Goal: Transaction & Acquisition: Purchase product/service

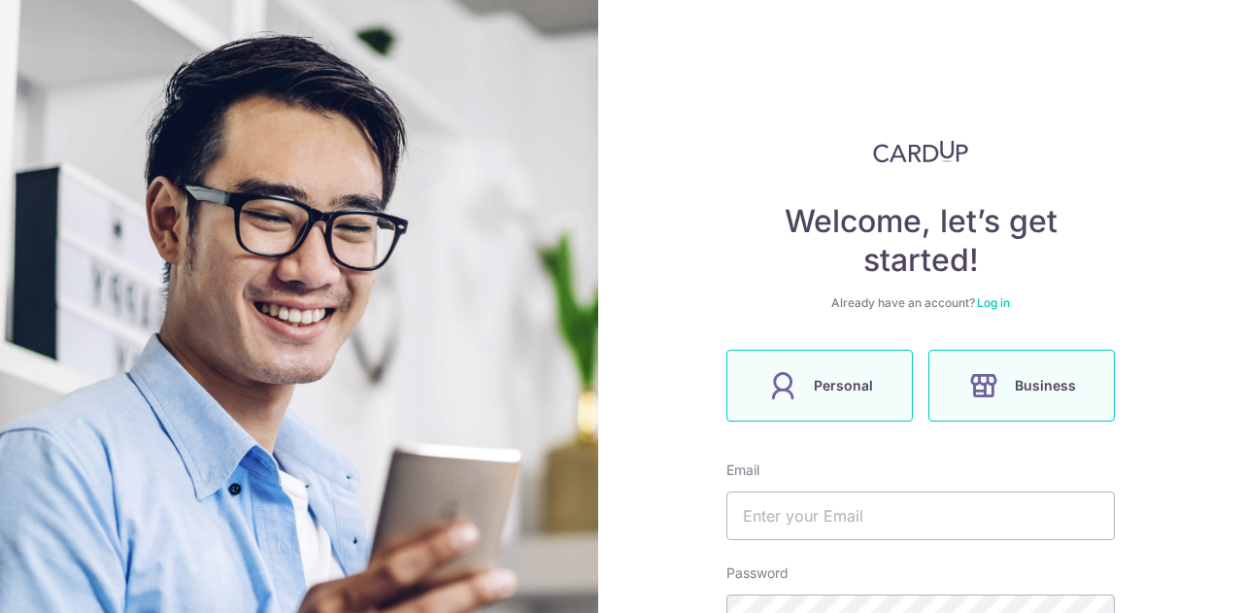
click at [857, 401] on label "Personal" at bounding box center [820, 386] width 187 height 72
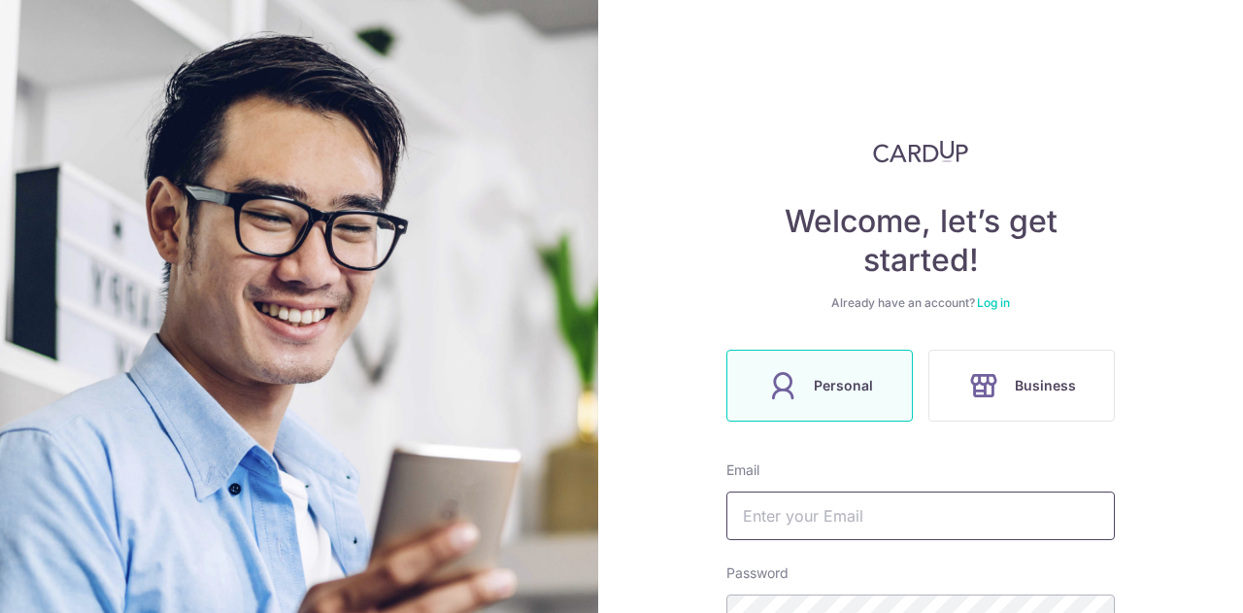
click at [872, 510] on input "text" at bounding box center [921, 516] width 389 height 49
type input "[EMAIL_ADDRESS][DOMAIN_NAME]"
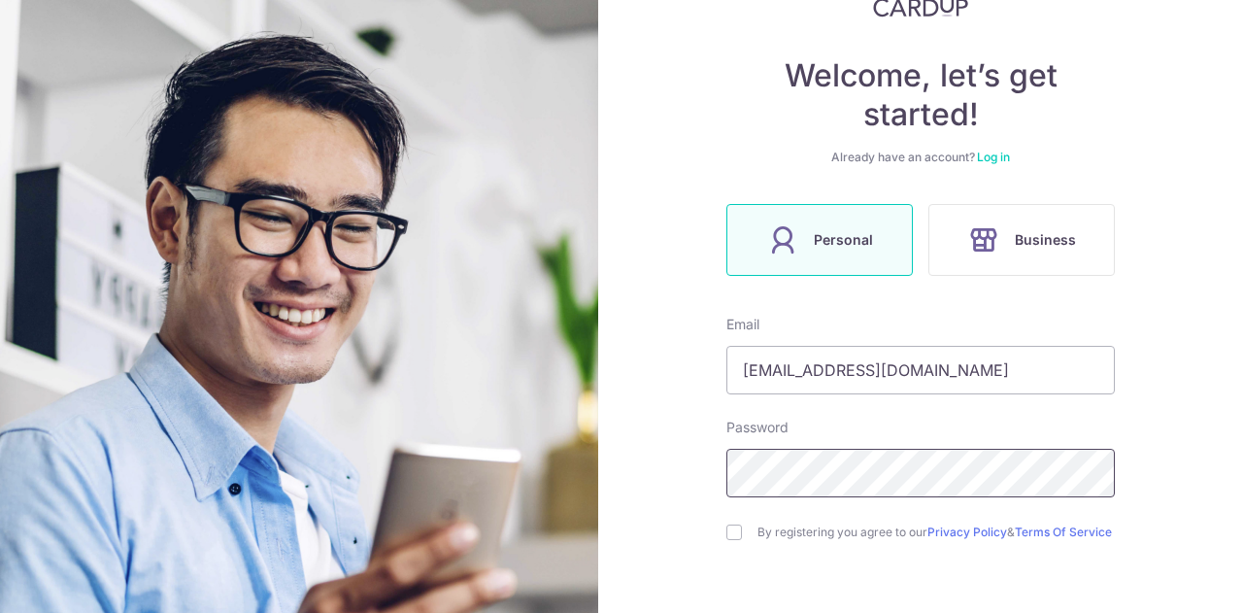
scroll to position [223, 0]
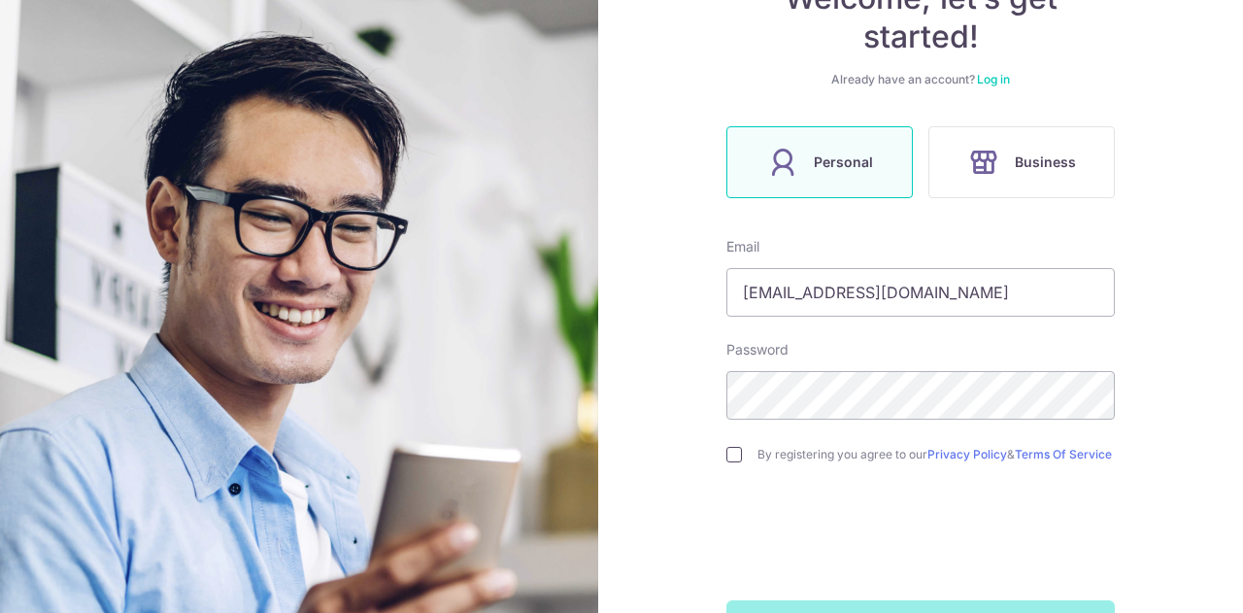
click at [729, 457] on input "checkbox" at bounding box center [735, 455] width 16 height 16
checkbox input "true"
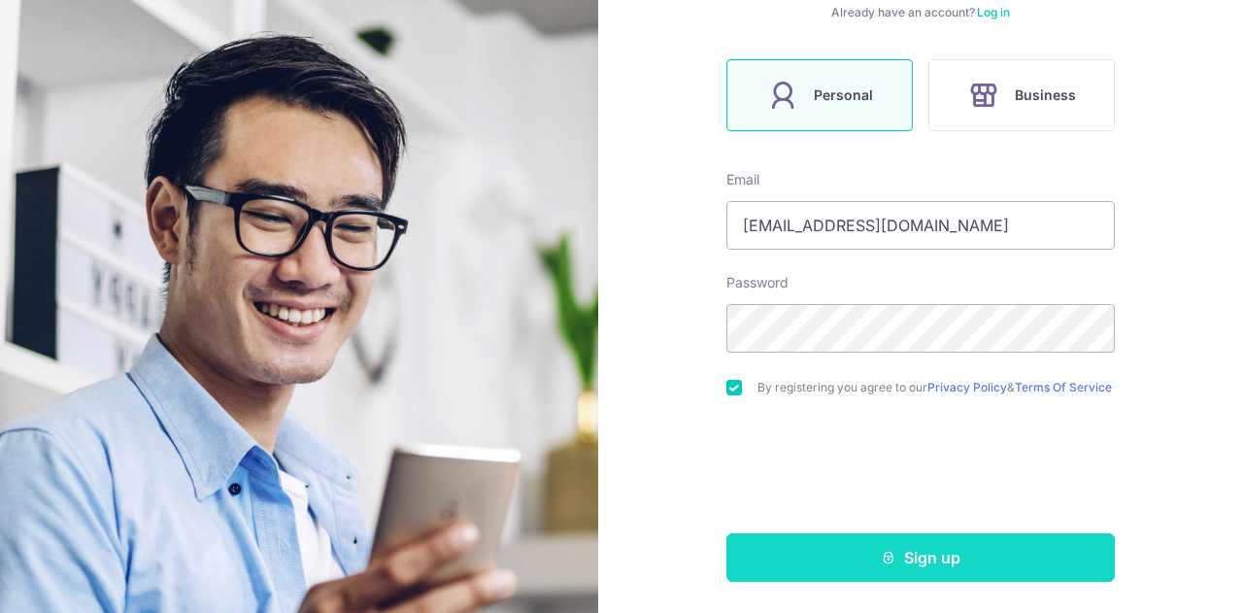
scroll to position [296, 0]
click at [869, 545] on button "Sign up" at bounding box center [921, 557] width 389 height 49
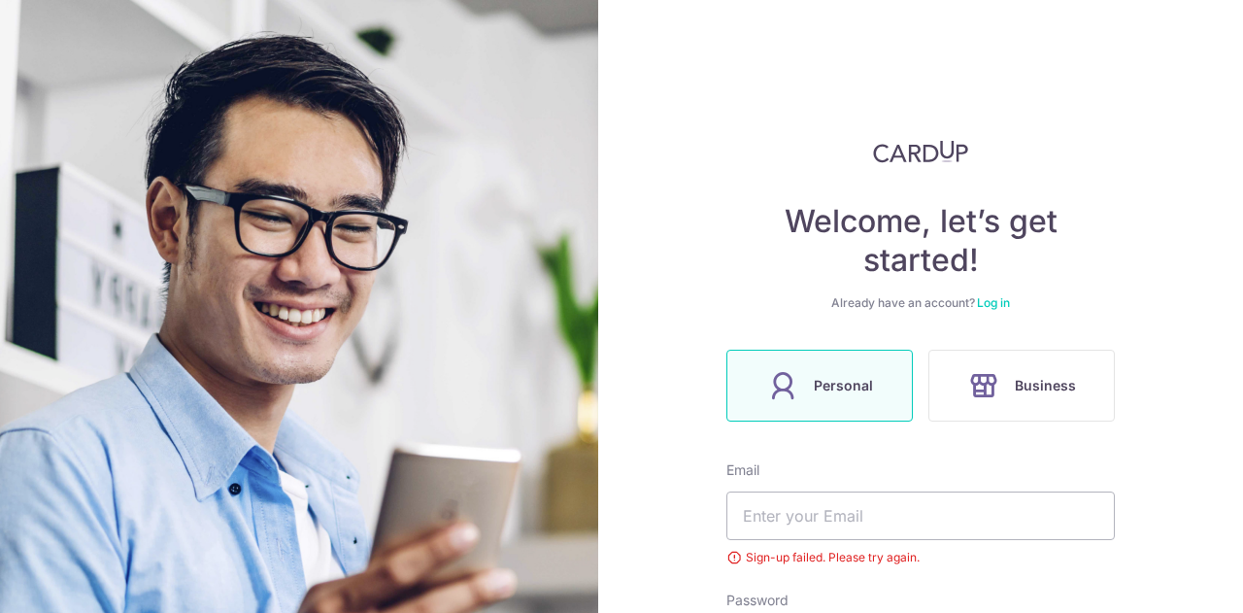
click at [998, 299] on link "Log in" at bounding box center [993, 302] width 33 height 15
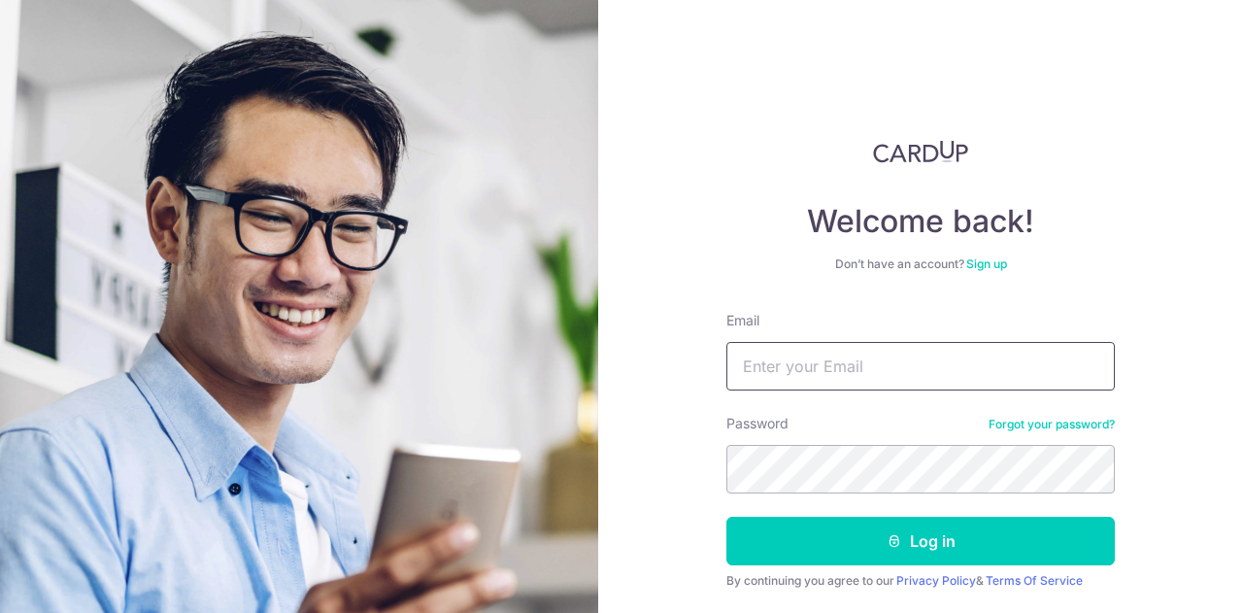
click at [987, 358] on input "Email" at bounding box center [921, 366] width 389 height 49
type input "wangjooyih5@gmail.com"
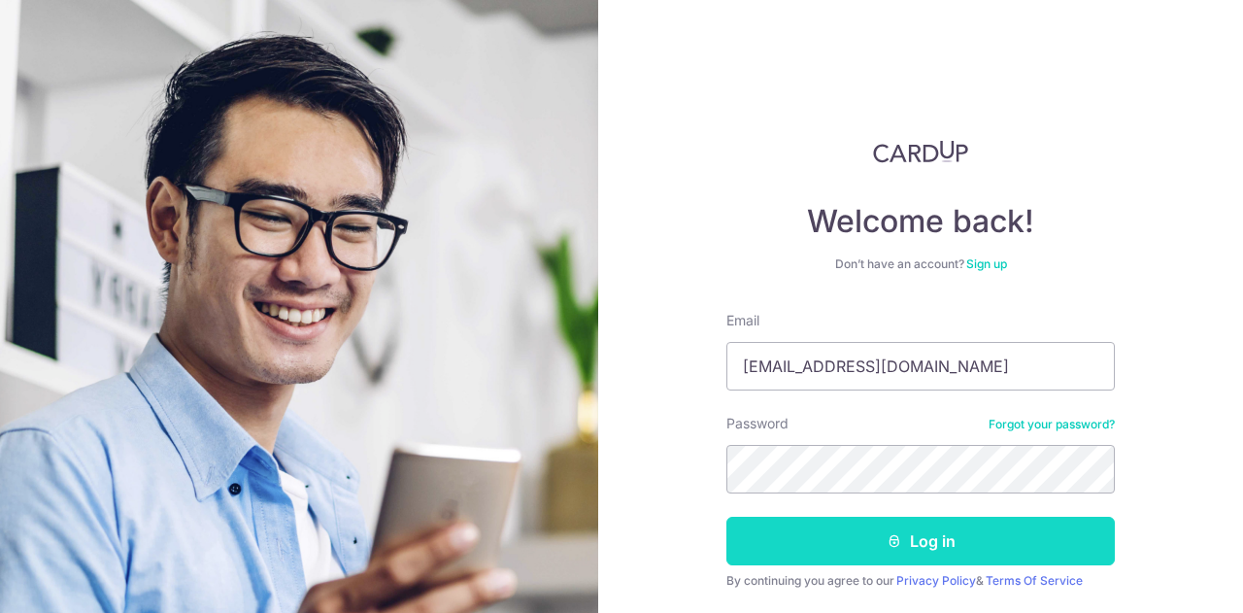
click at [952, 537] on button "Log in" at bounding box center [921, 541] width 389 height 49
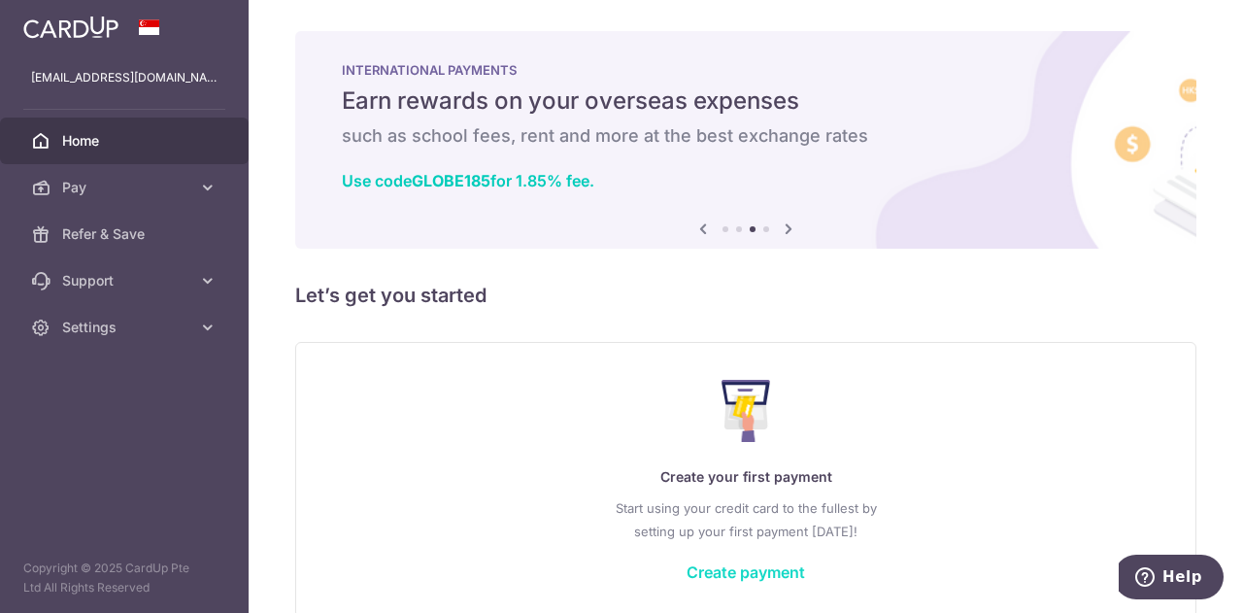
click at [754, 572] on link "Create payment" at bounding box center [746, 571] width 119 height 19
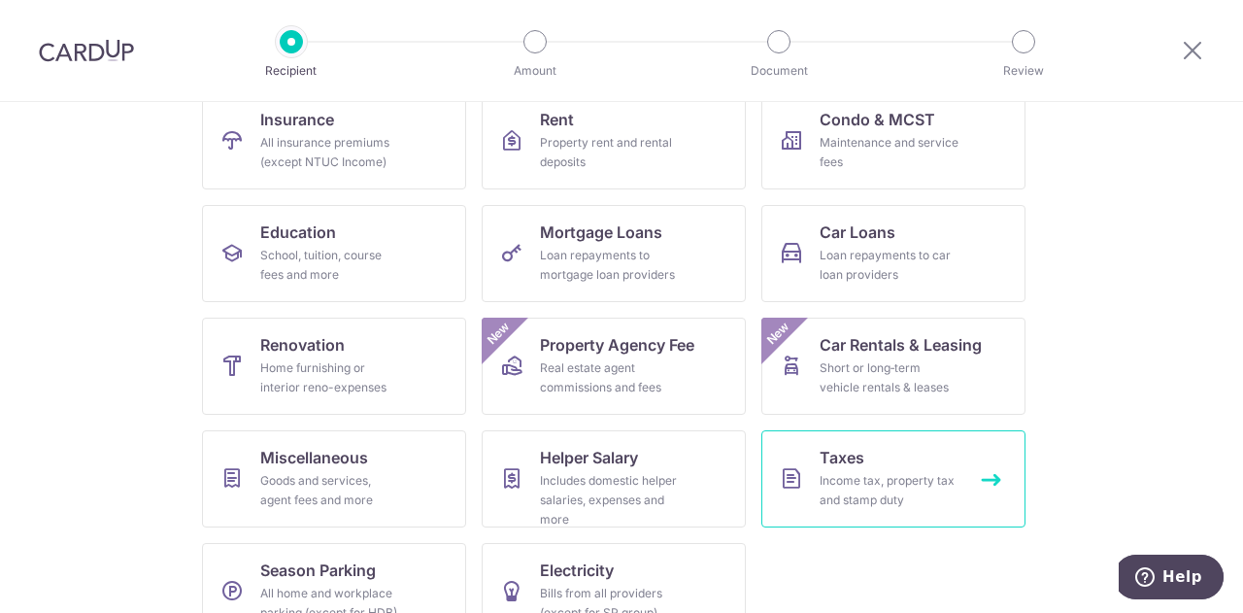
scroll to position [255, 0]
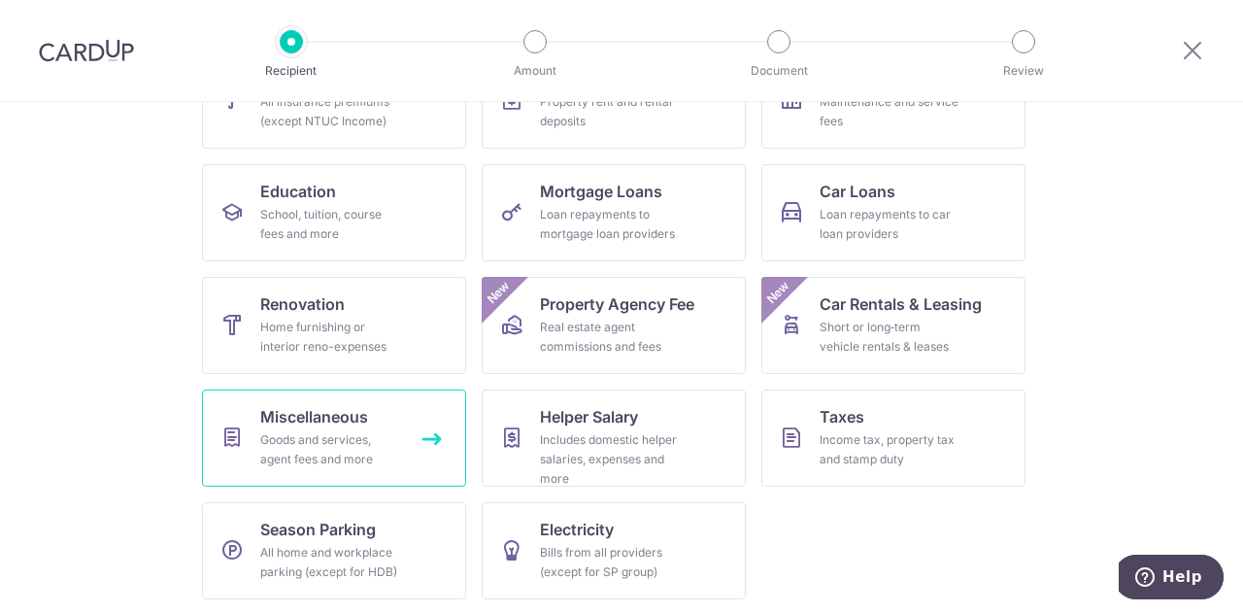
click at [314, 425] on span "Miscellaneous" at bounding box center [314, 416] width 108 height 23
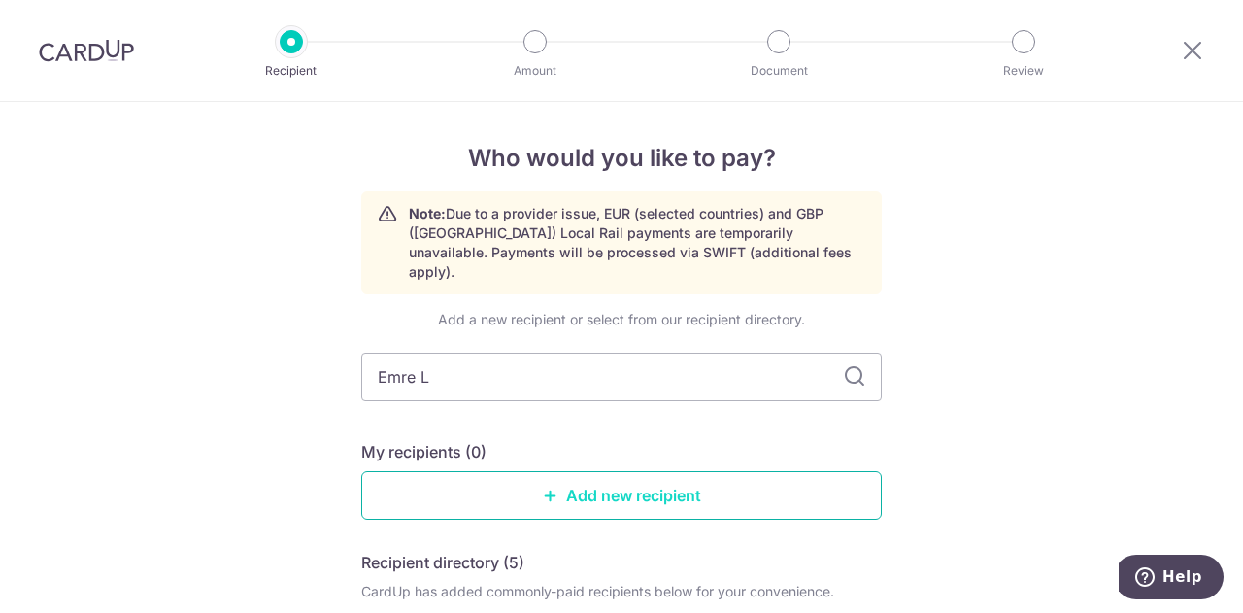
type input "Emre"
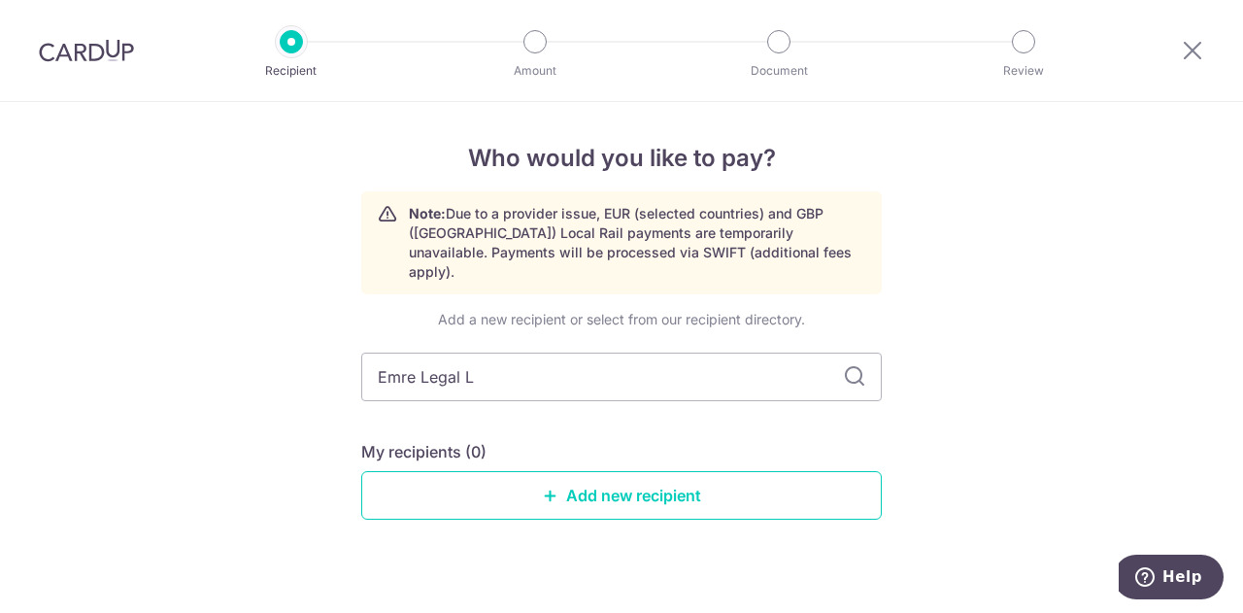
type input "Emre Legal LL"
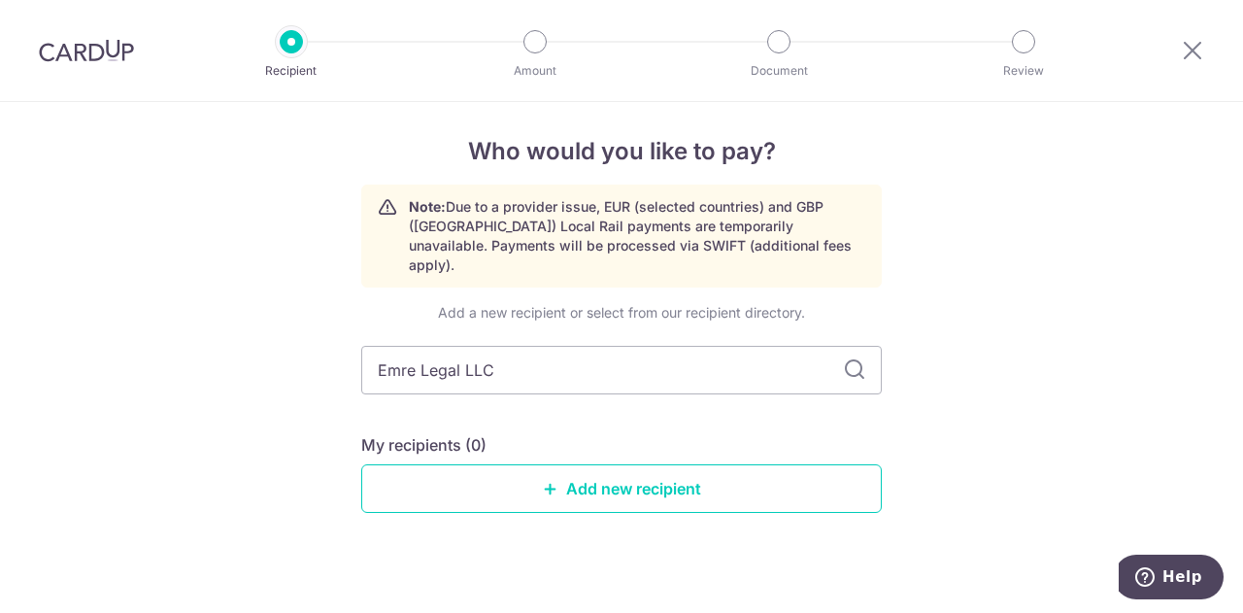
scroll to position [8, 0]
click at [664, 463] on link "Add new recipient" at bounding box center [621, 487] width 521 height 49
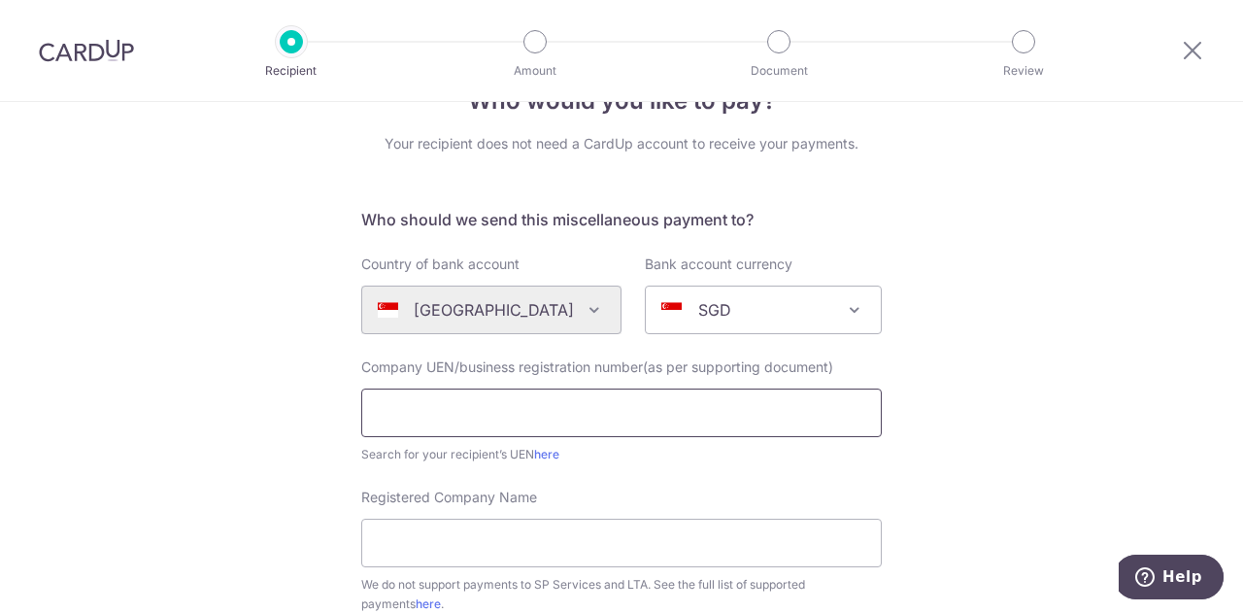
scroll to position [97, 0]
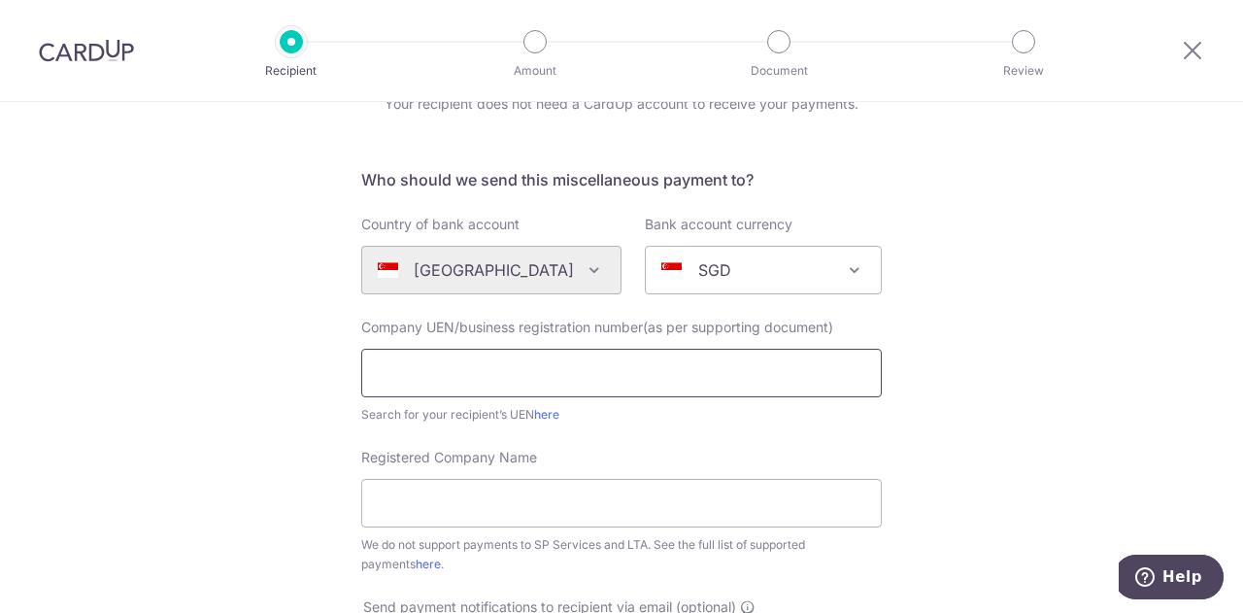
click at [680, 368] on input "text" at bounding box center [621, 373] width 521 height 49
type input "202346449W"
click at [505, 502] on input "Registered Company Name" at bounding box center [621, 503] width 521 height 49
type input "Emre Legal LLC"
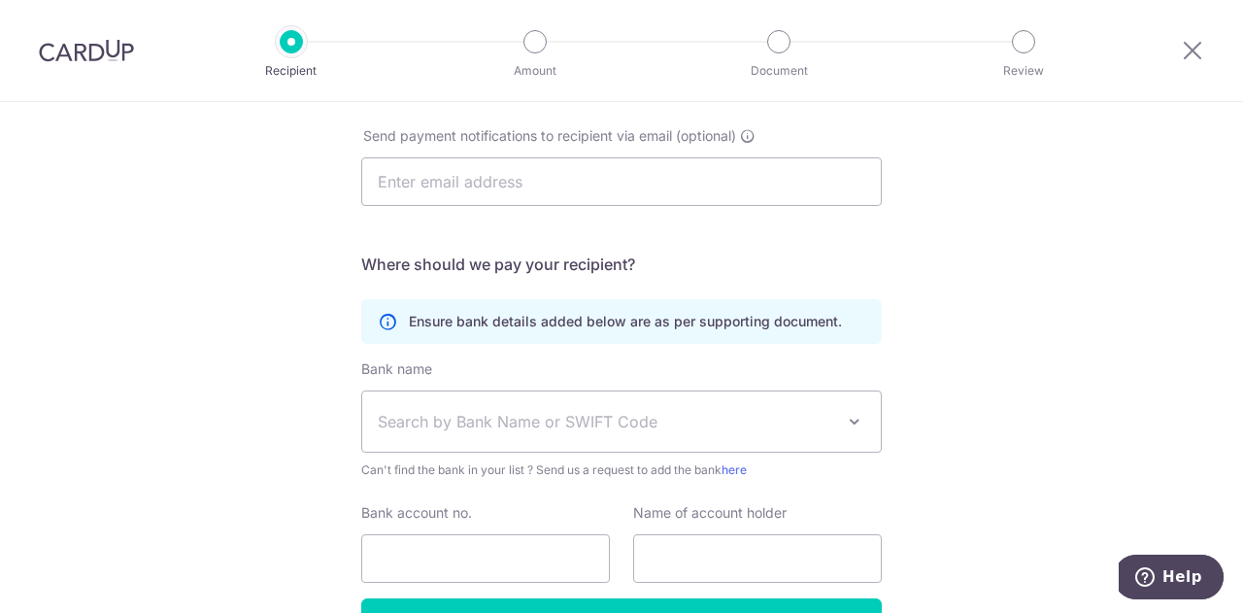
scroll to position [680, 0]
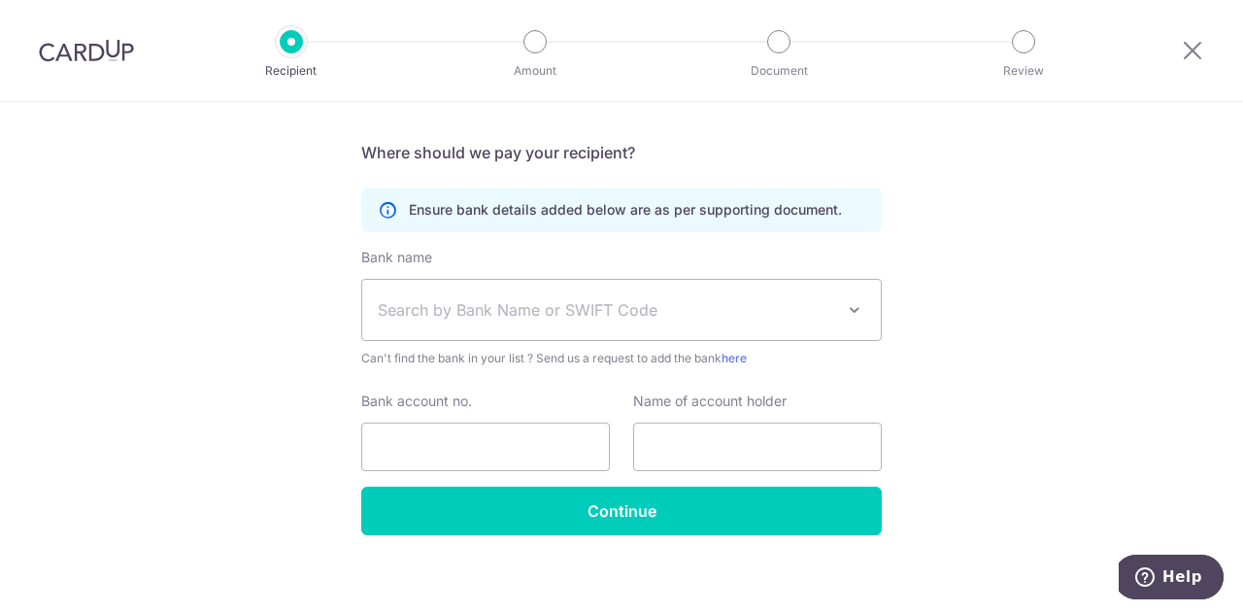
click at [570, 296] on span "Search by Bank Name or SWIFT Code" at bounding box center [621, 310] width 519 height 60
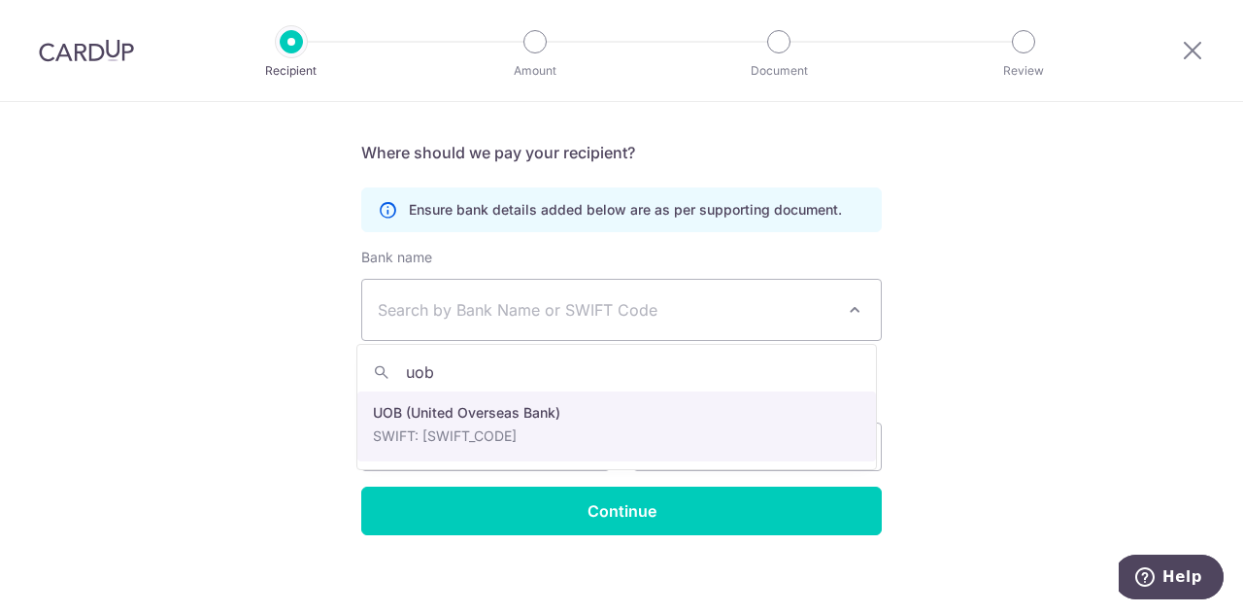
type input "uob"
select select "18"
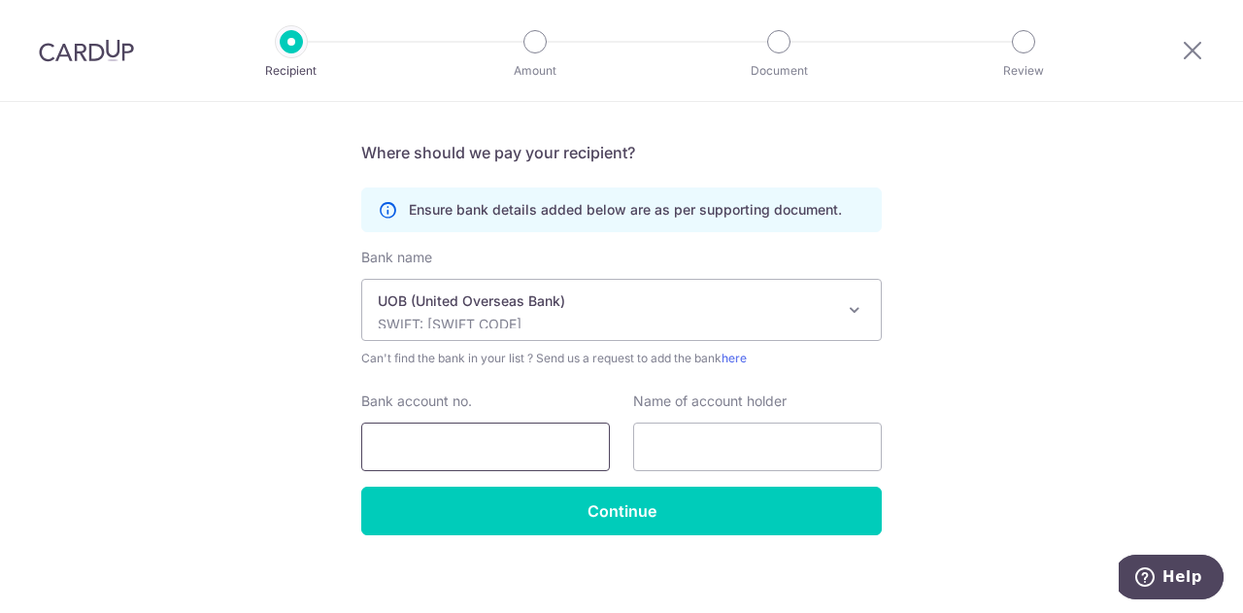
click at [538, 438] on input "Bank account no." at bounding box center [485, 447] width 249 height 49
type input "3143148368"
click at [740, 455] on input "text" at bounding box center [757, 447] width 249 height 49
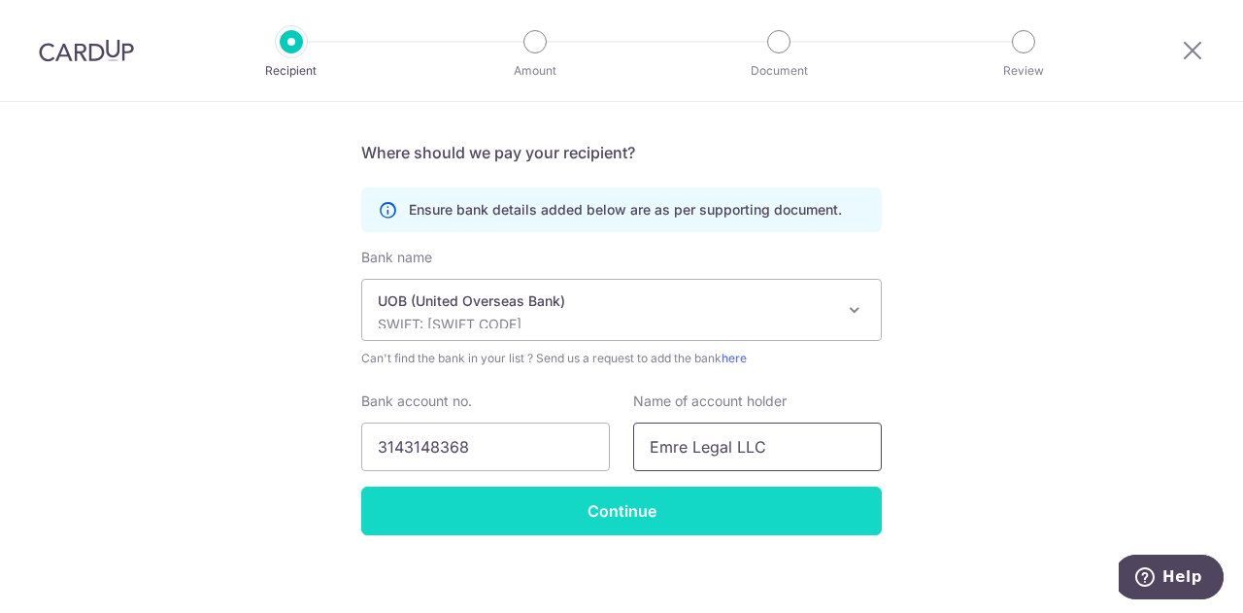
type input "Emre Legal LLC"
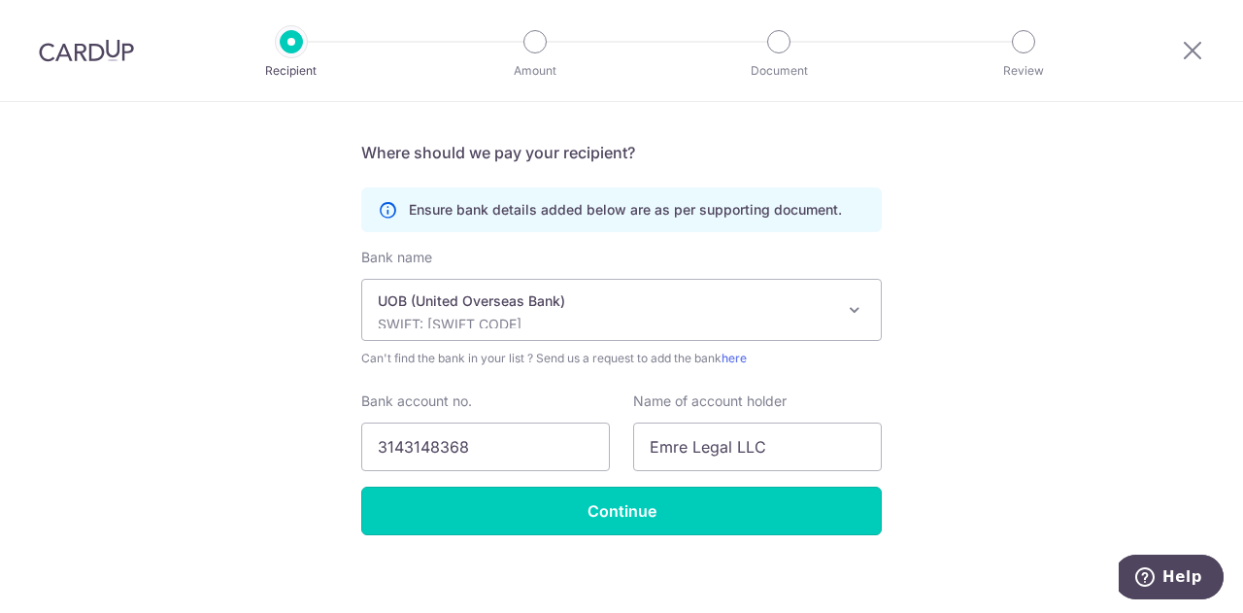
click at [677, 511] on input "Continue" at bounding box center [621, 511] width 521 height 49
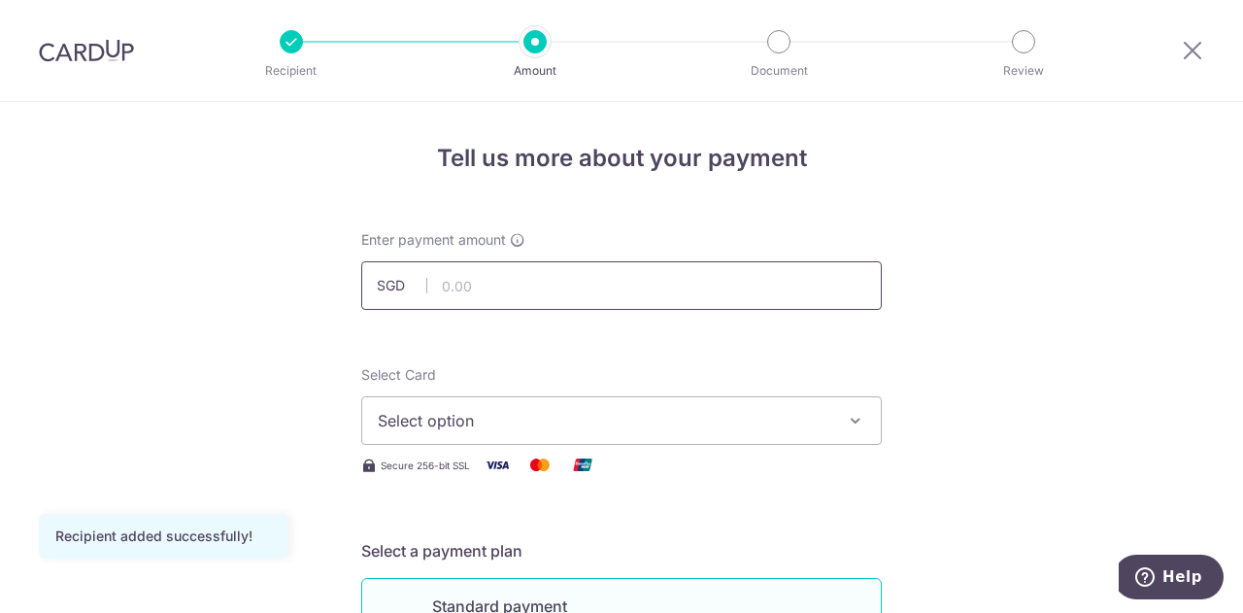
click at [610, 282] on input "text" at bounding box center [621, 285] width 521 height 49
type input "4,000.00"
click at [778, 424] on span "Select option" at bounding box center [604, 420] width 453 height 23
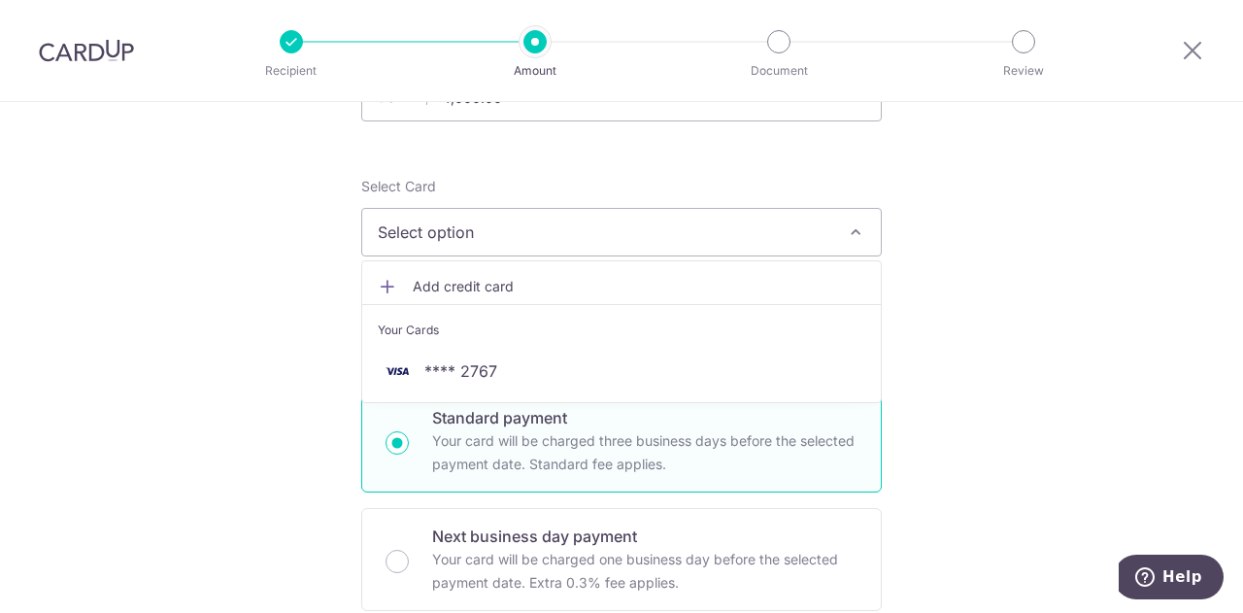
scroll to position [194, 0]
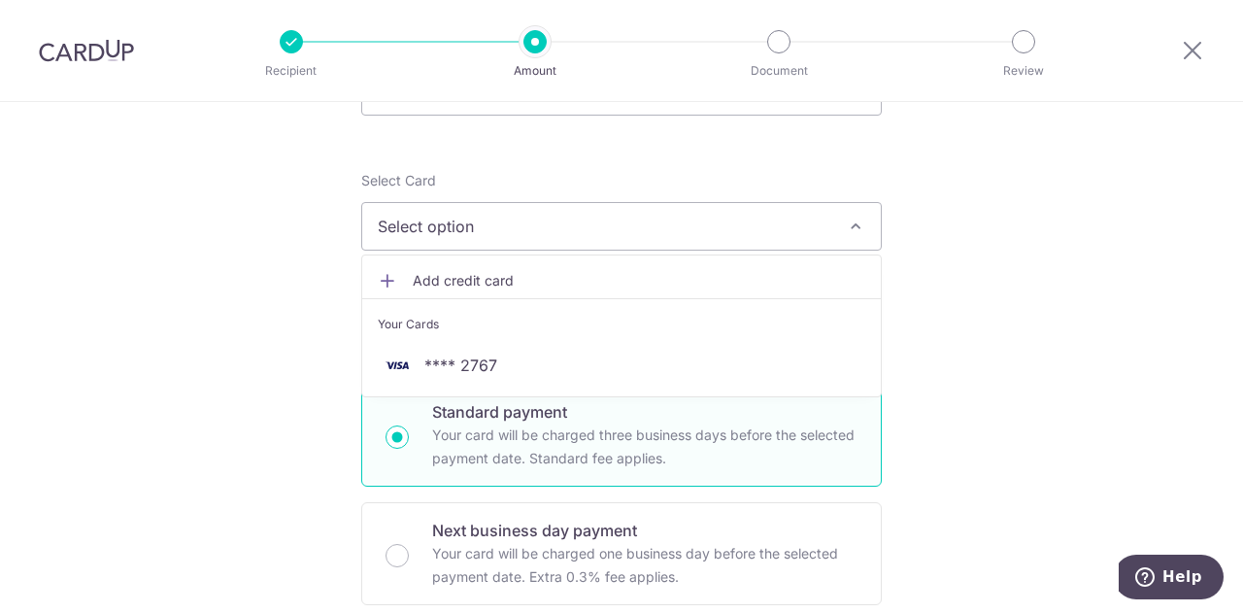
click at [500, 275] on span "Add credit card" at bounding box center [639, 280] width 453 height 19
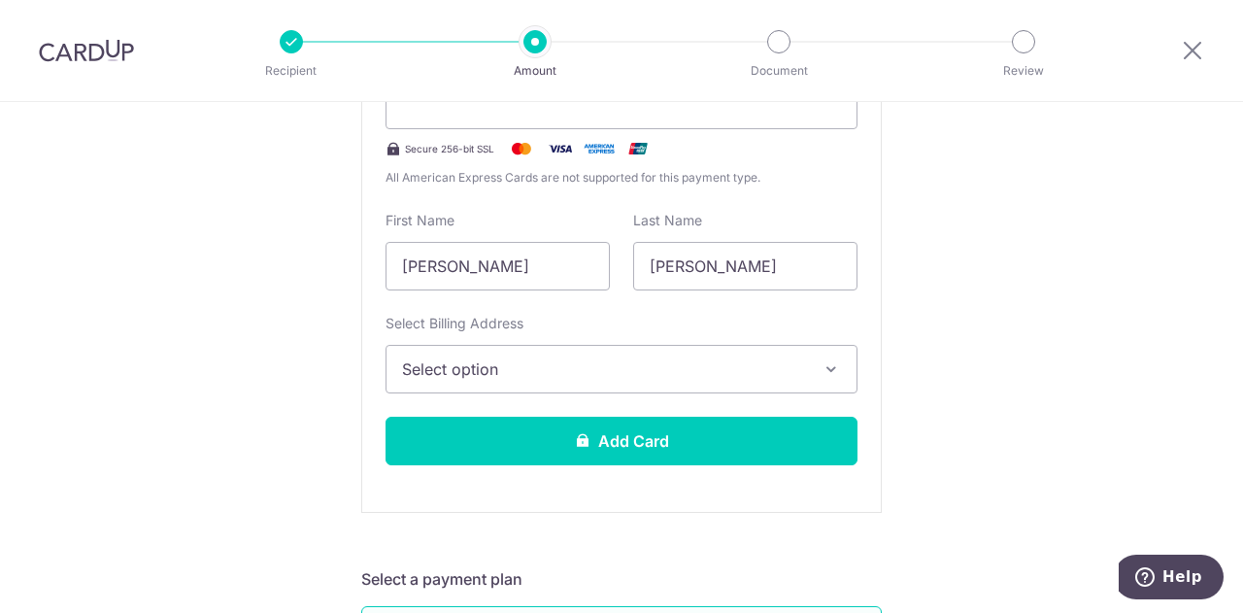
scroll to position [486, 0]
click at [761, 372] on span "Select option" at bounding box center [604, 368] width 404 height 23
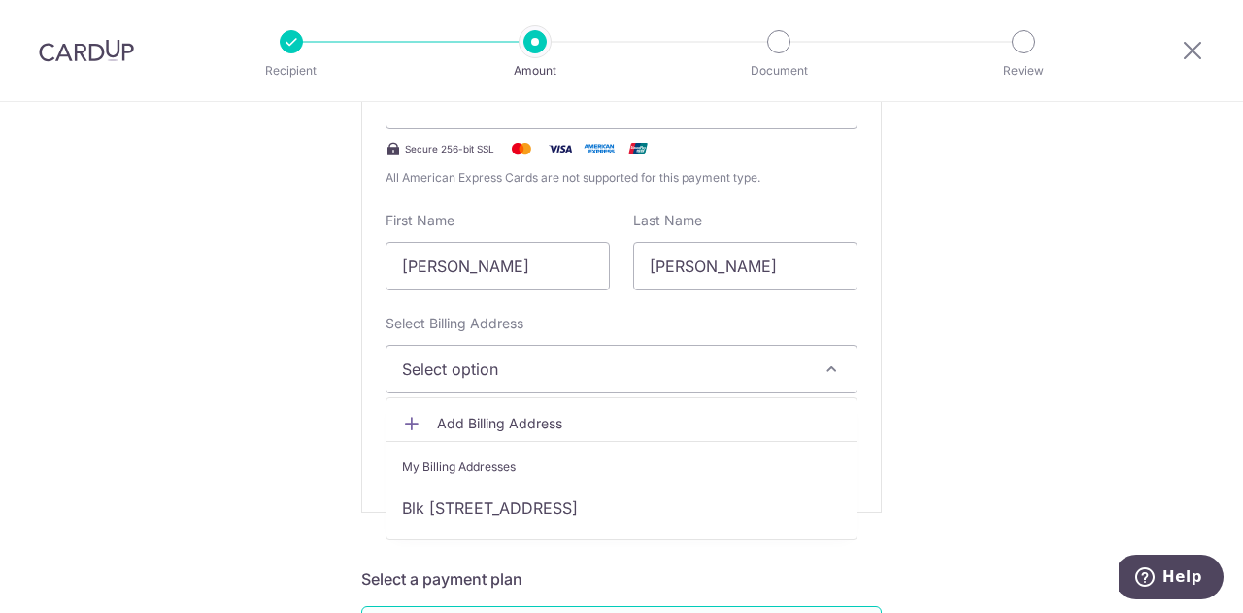
click at [761, 374] on span "Select option" at bounding box center [604, 368] width 404 height 23
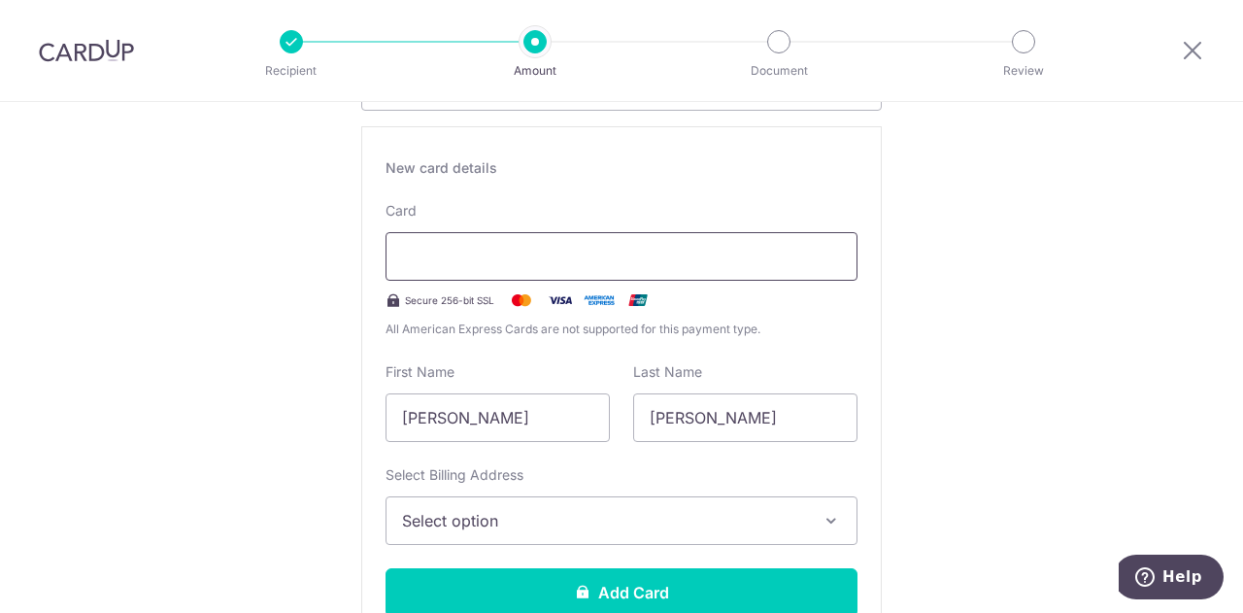
scroll to position [291, 0]
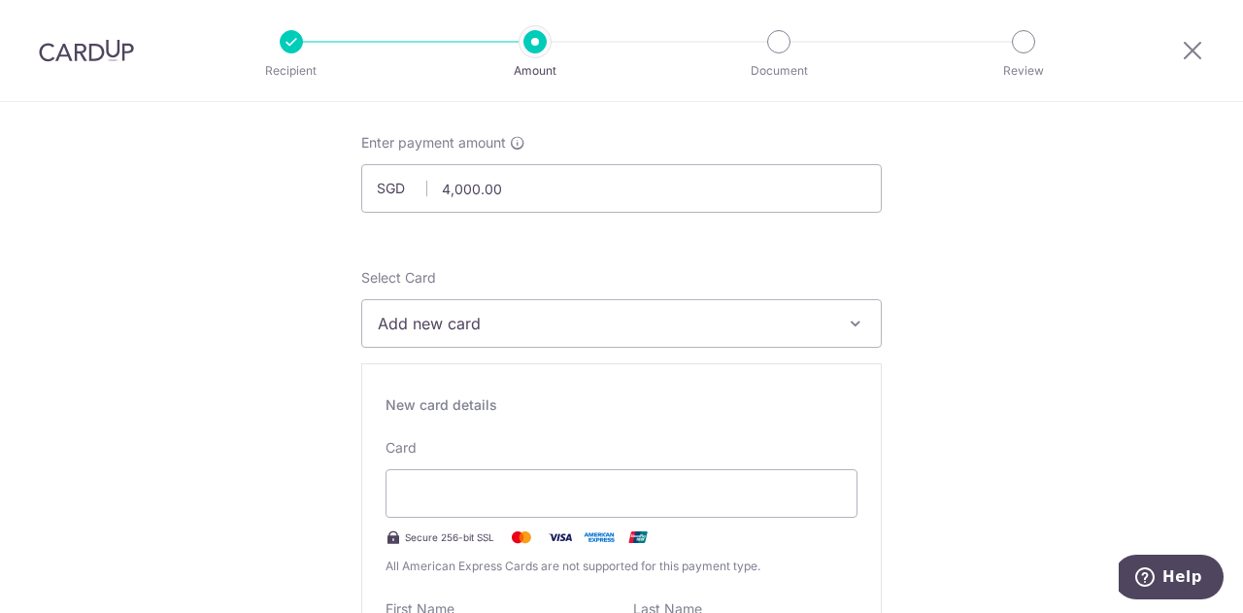
click at [555, 291] on div "Select Card Add new card Add credit card Your Cards **** 2767" at bounding box center [621, 308] width 521 height 80
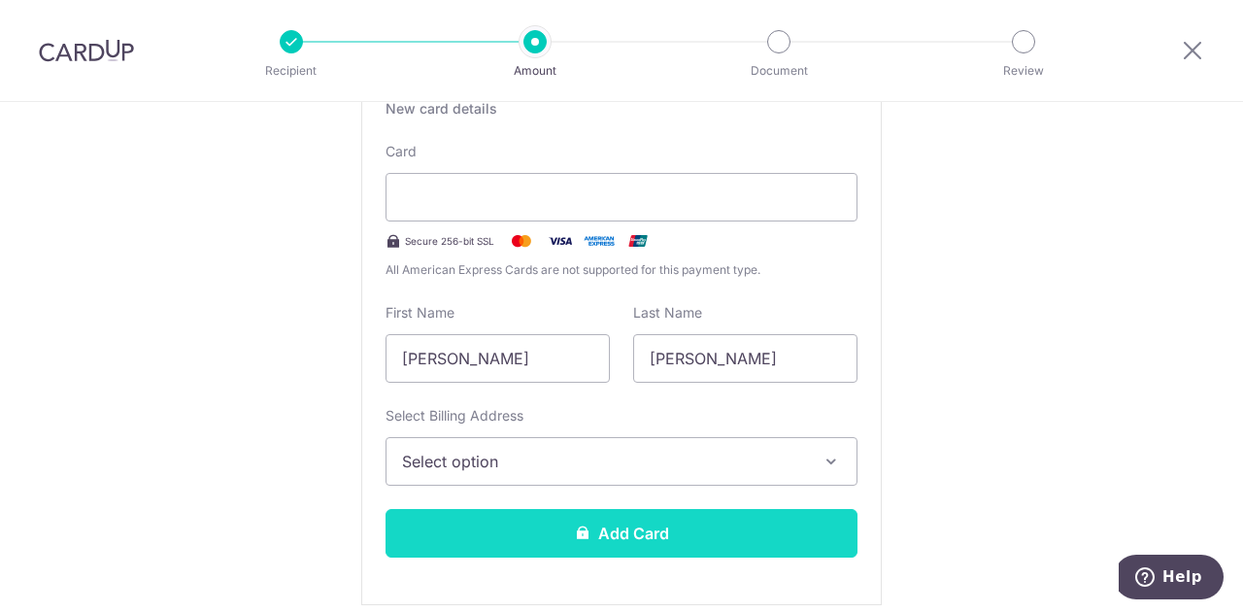
scroll to position [486, 0]
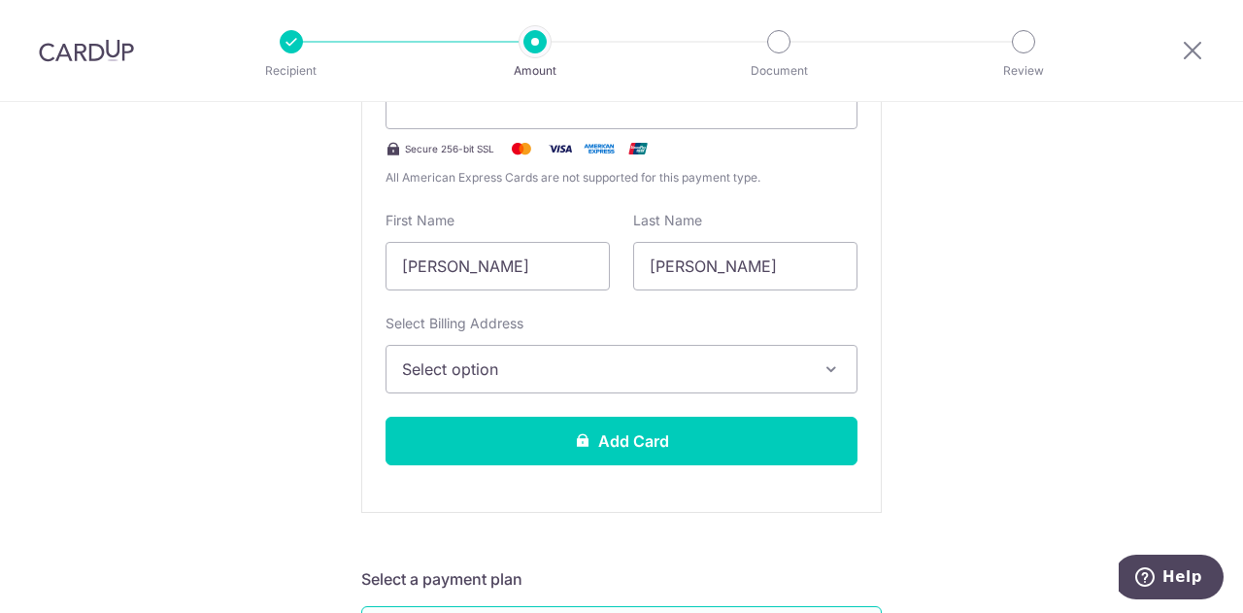
click at [569, 368] on span "Select option" at bounding box center [604, 368] width 404 height 23
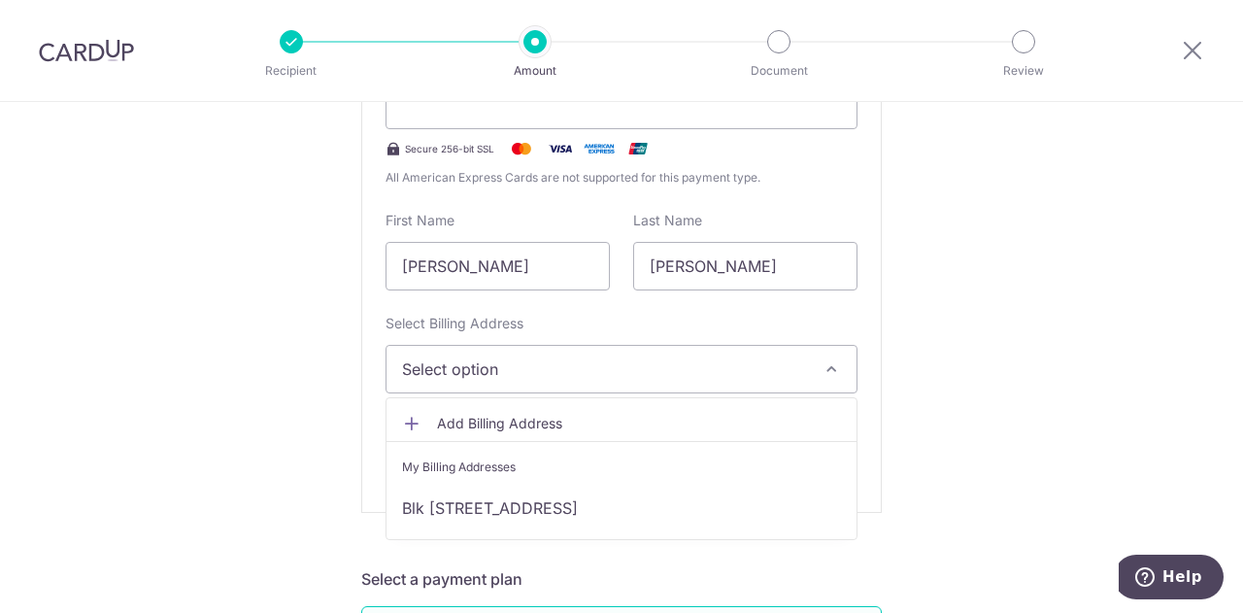
click at [556, 421] on span "Add Billing Address" at bounding box center [639, 423] width 404 height 19
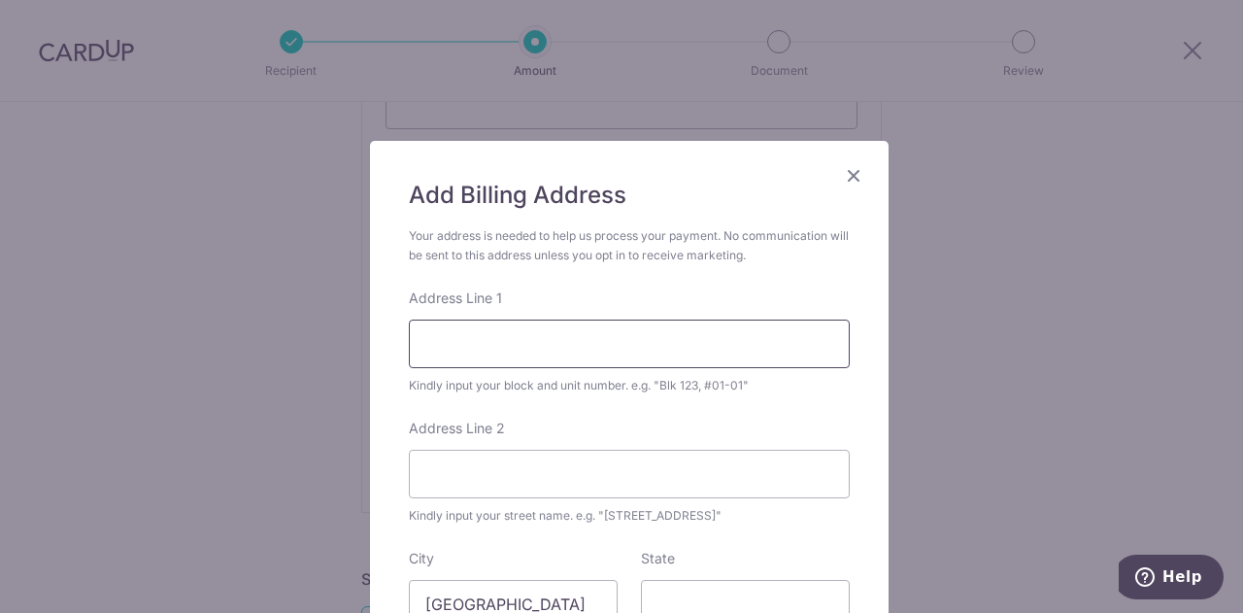
click at [560, 338] on input "Address Line 1" at bounding box center [629, 344] width 441 height 49
type input "10 Cashew Road"
type input "679692"
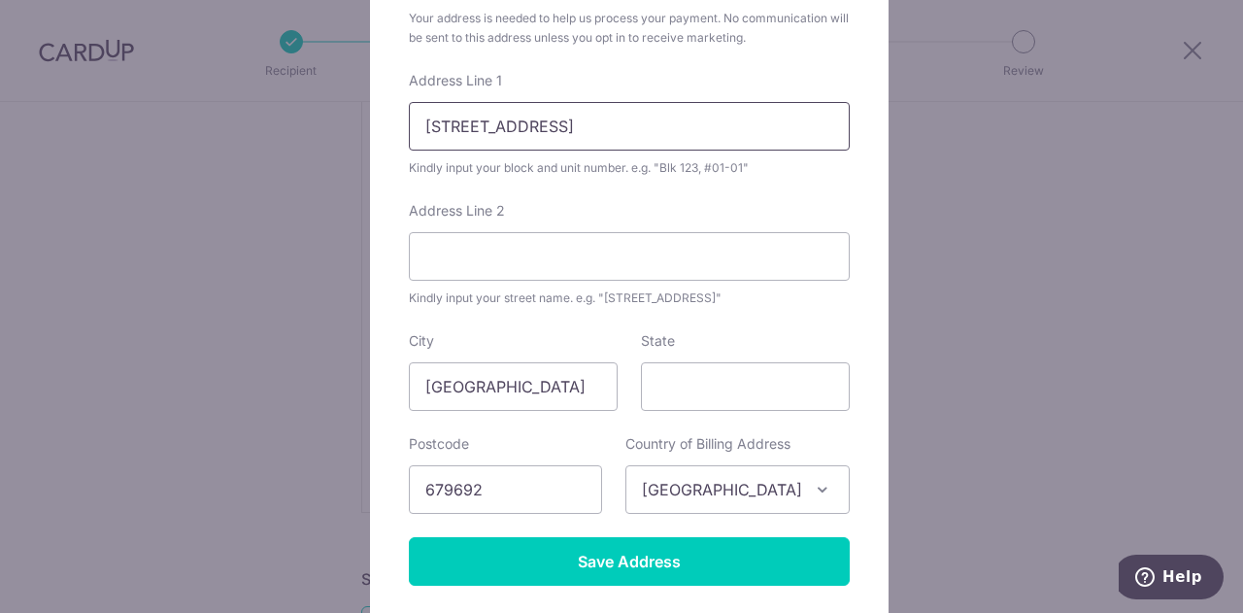
scroll to position [174, 0]
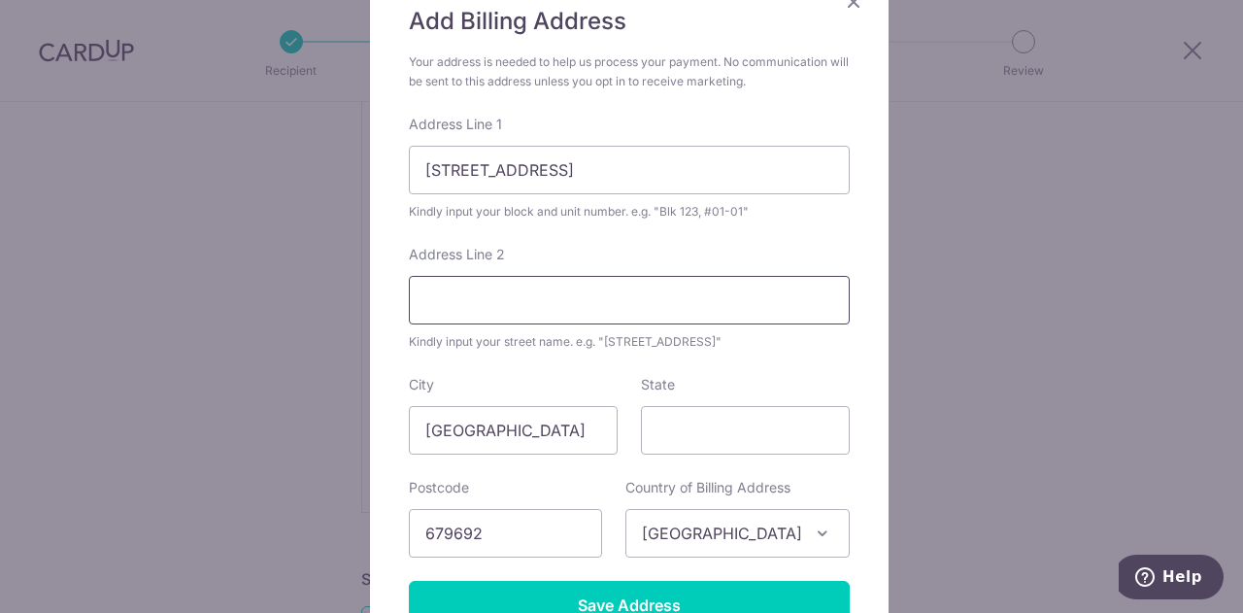
click at [566, 314] on input "Address Line 2" at bounding box center [629, 300] width 441 height 49
click at [629, 176] on input "10 Cashew Road" at bounding box center [629, 170] width 441 height 49
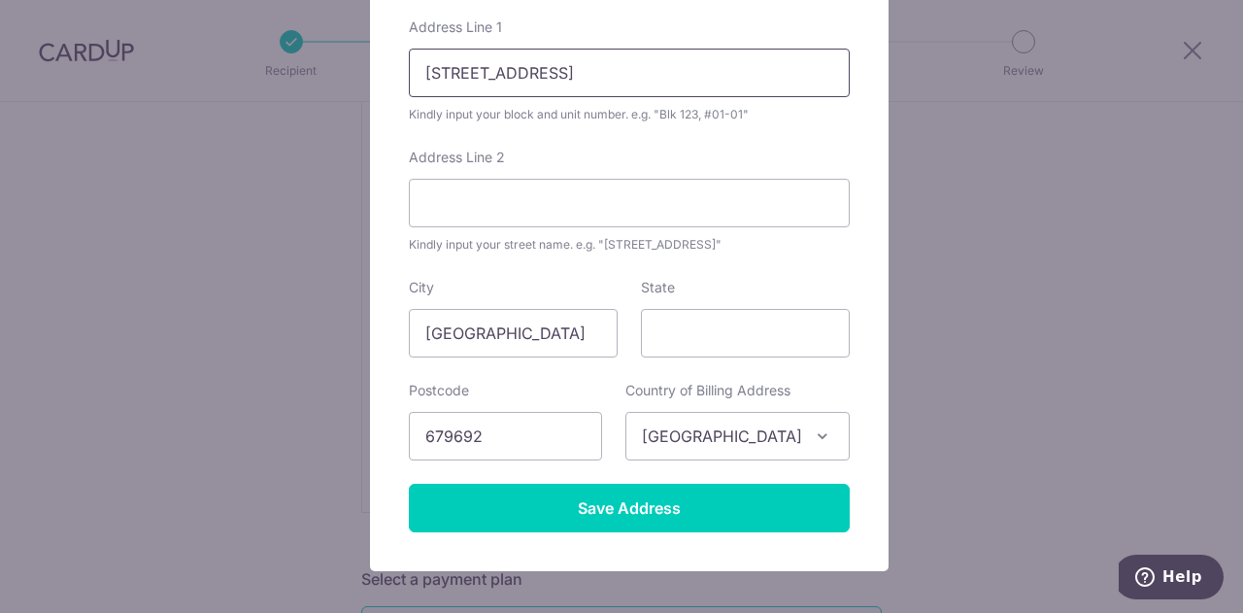
scroll to position [368, 0]
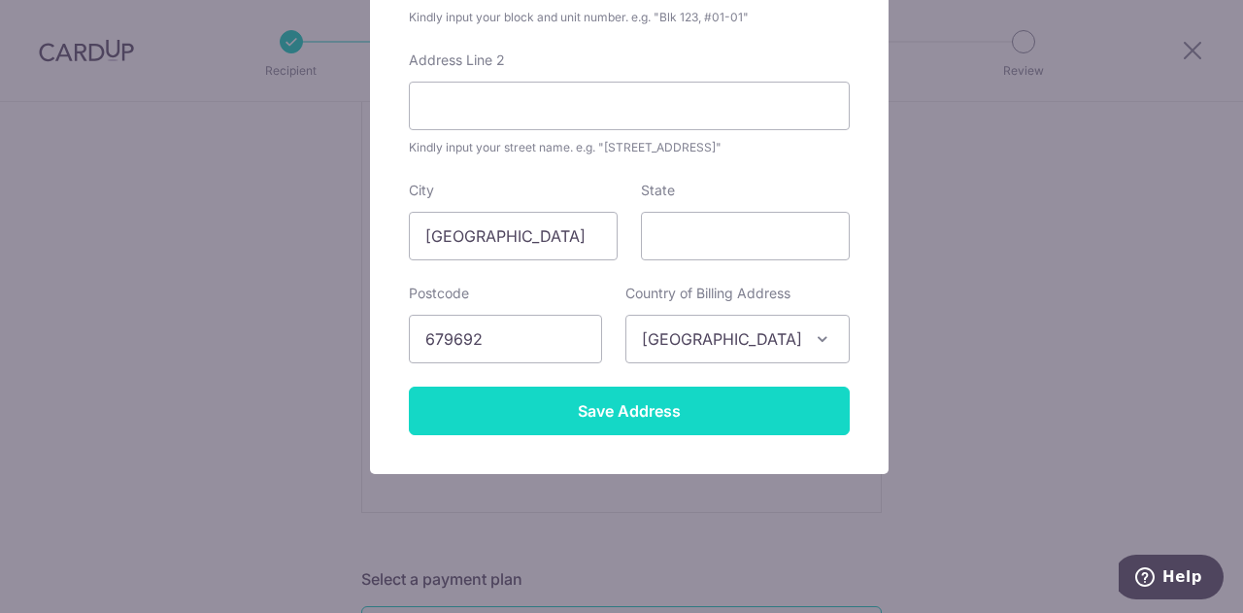
type input "10 Cashew Road #02-03 Espa"
click at [674, 422] on input "Save Address" at bounding box center [629, 411] width 441 height 49
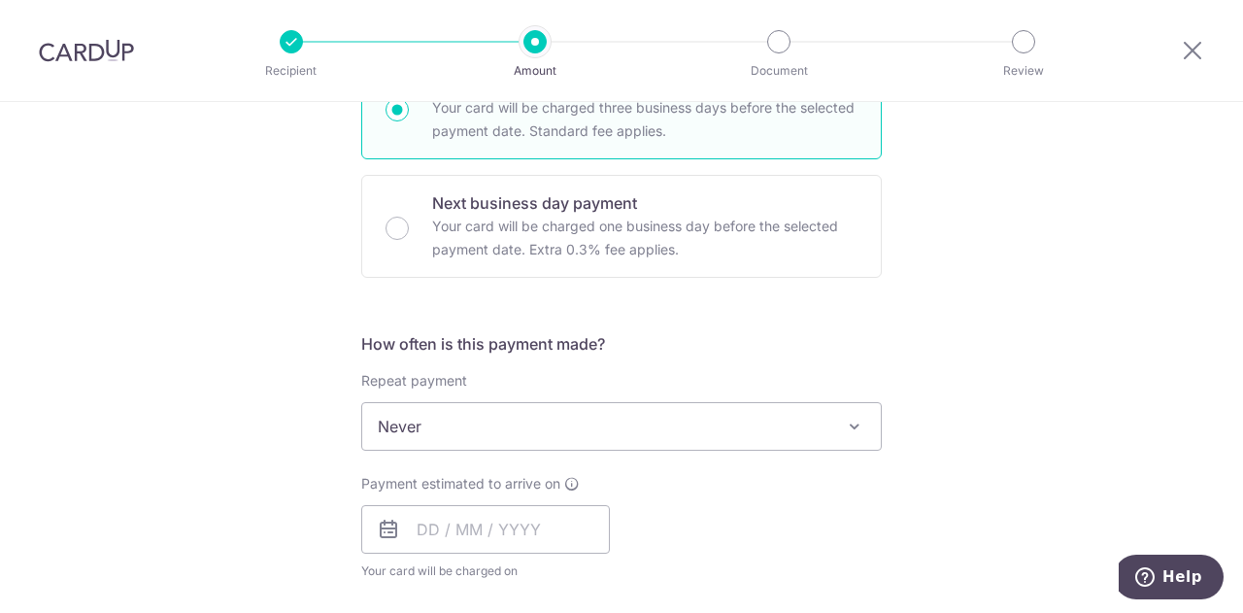
scroll to position [1069, 0]
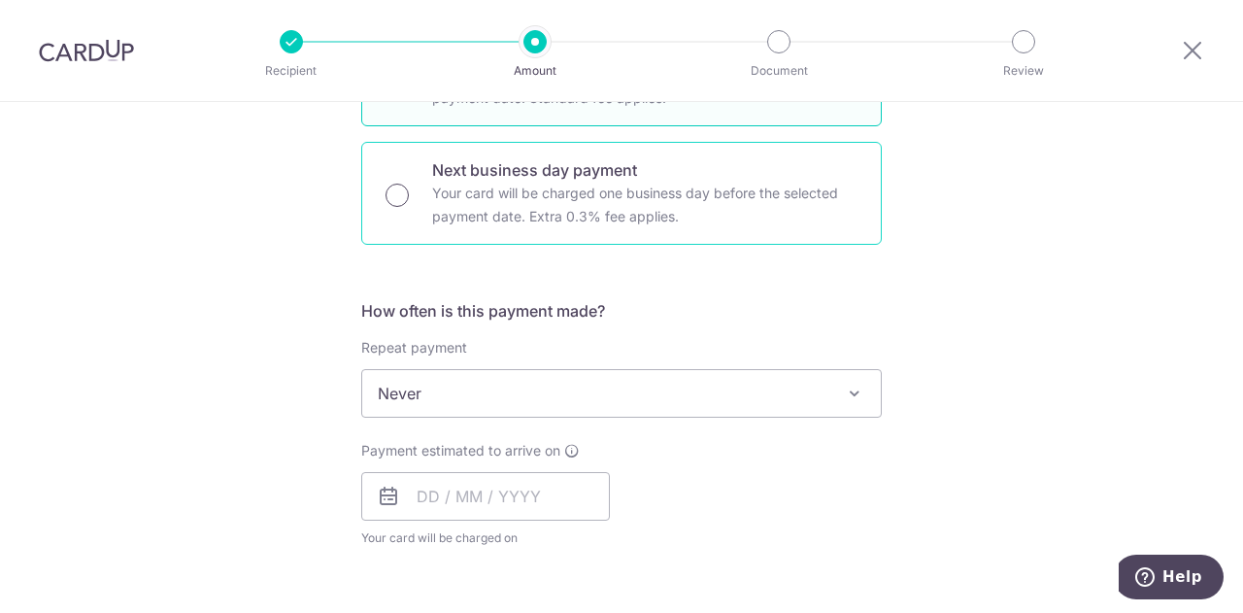
click at [397, 193] on input "Next business day payment Your card will be charged one business day before the…" at bounding box center [397, 195] width 23 height 23
radio input "true"
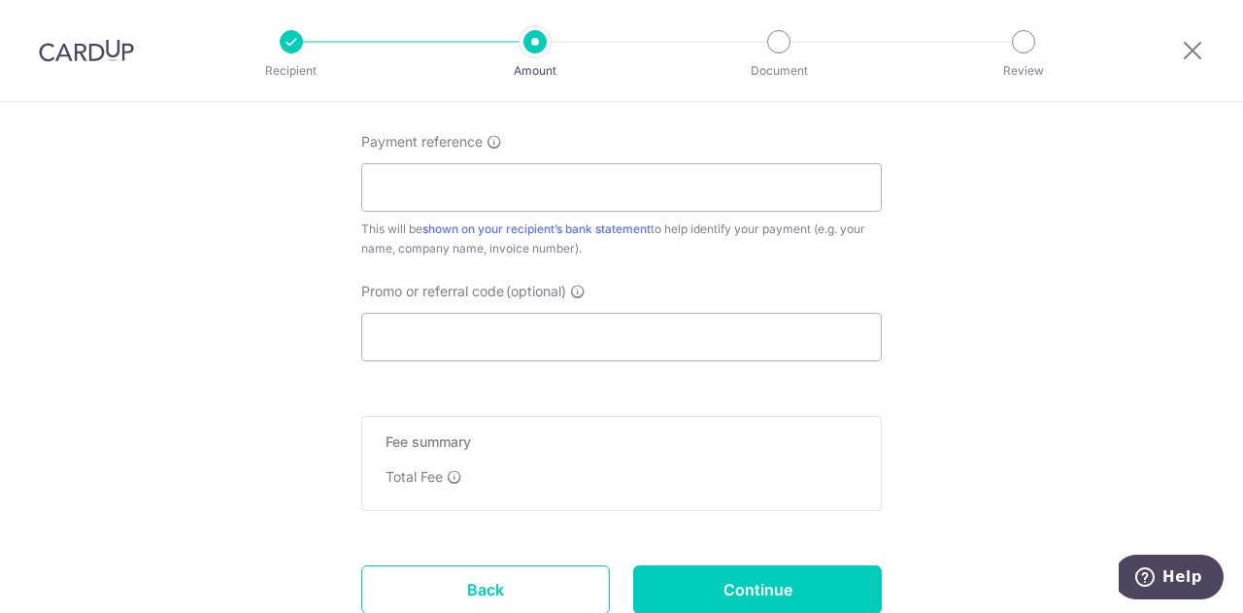
scroll to position [556, 0]
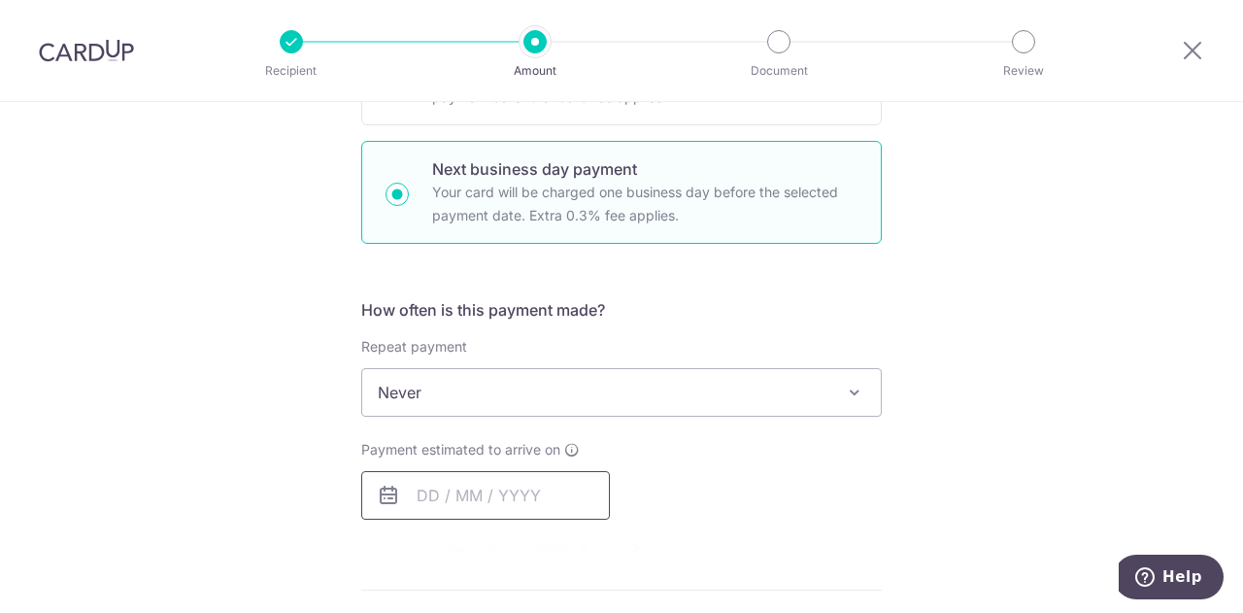
click at [450, 493] on input "text" at bounding box center [485, 495] width 249 height 49
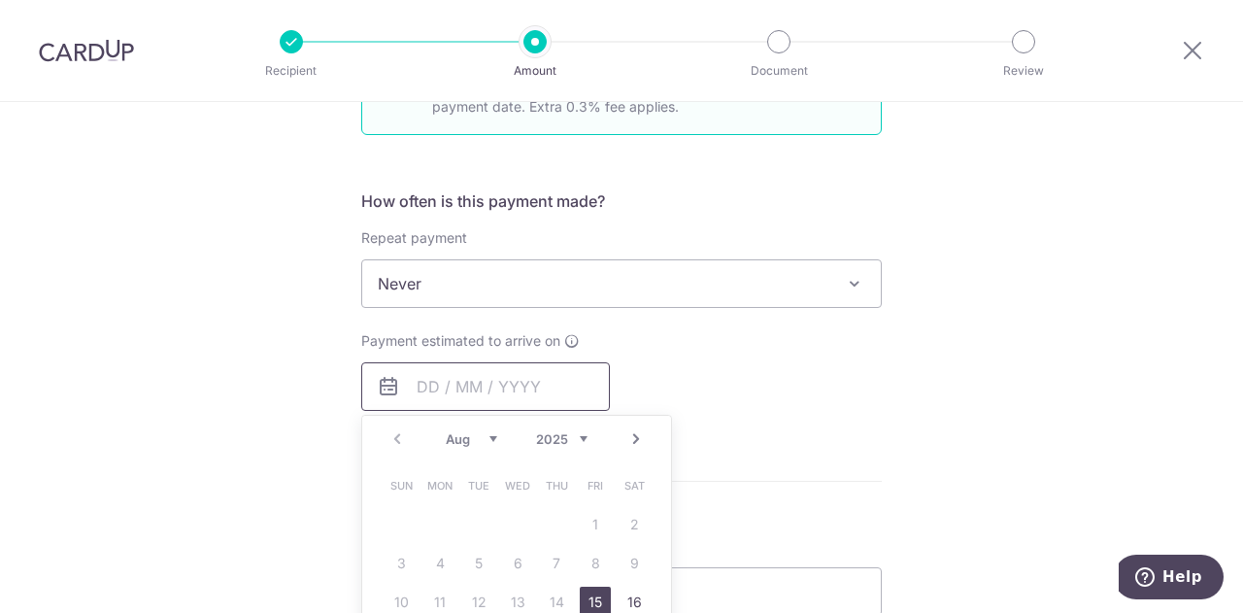
scroll to position [847, 0]
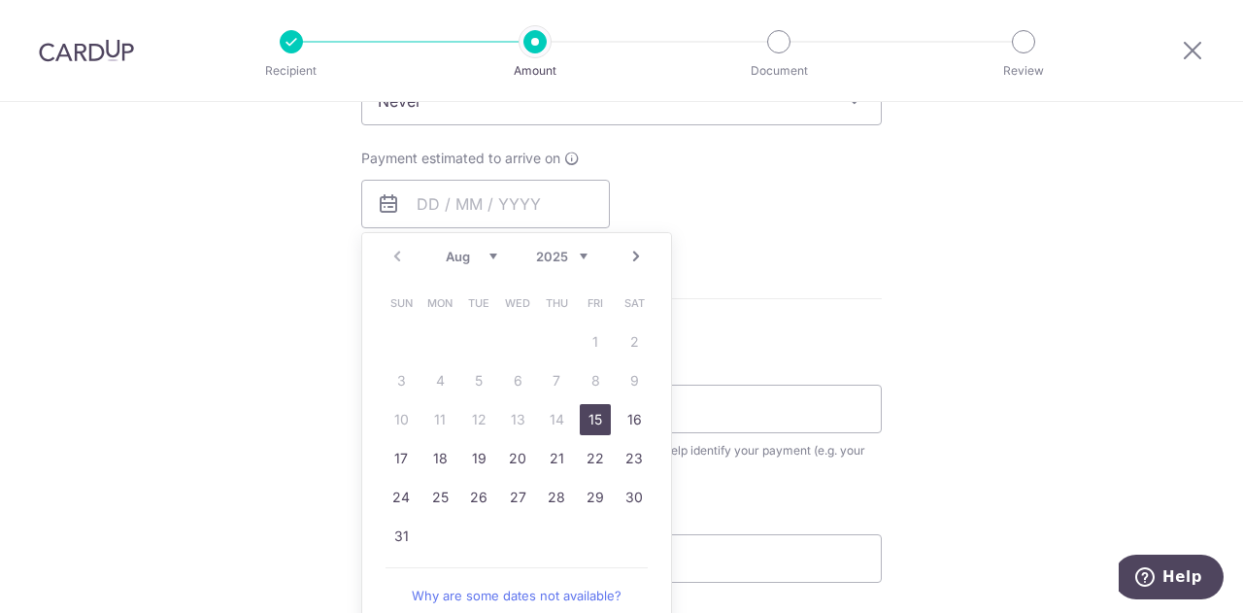
click at [583, 419] on link "15" at bounding box center [595, 419] width 31 height 31
type input "[DATE]"
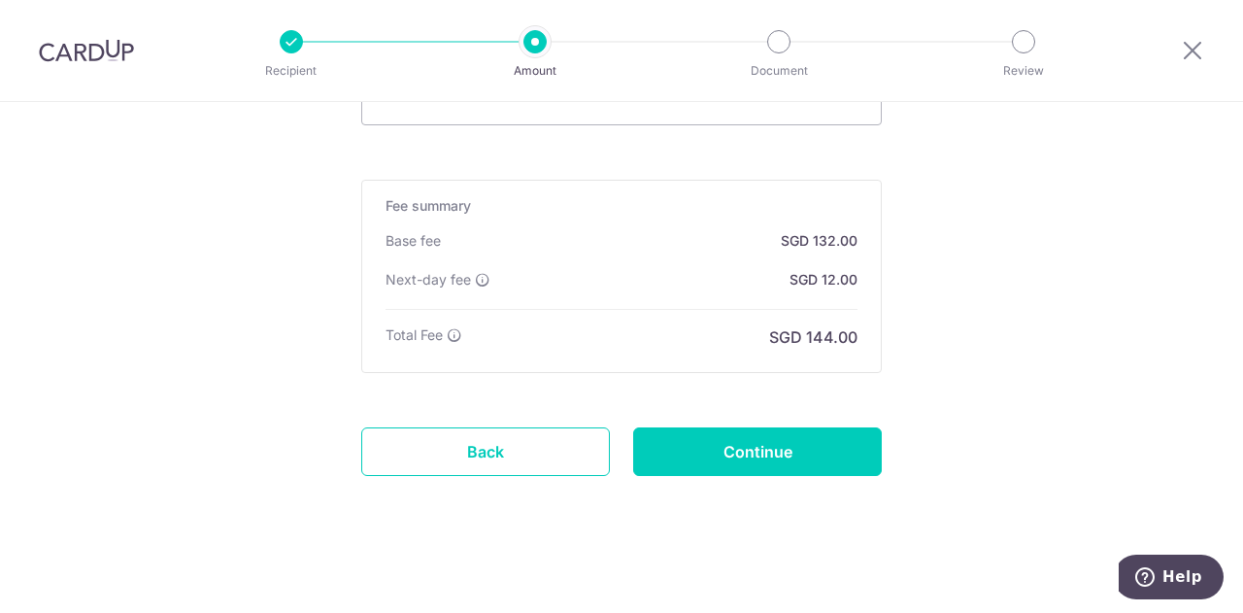
scroll to position [1414, 0]
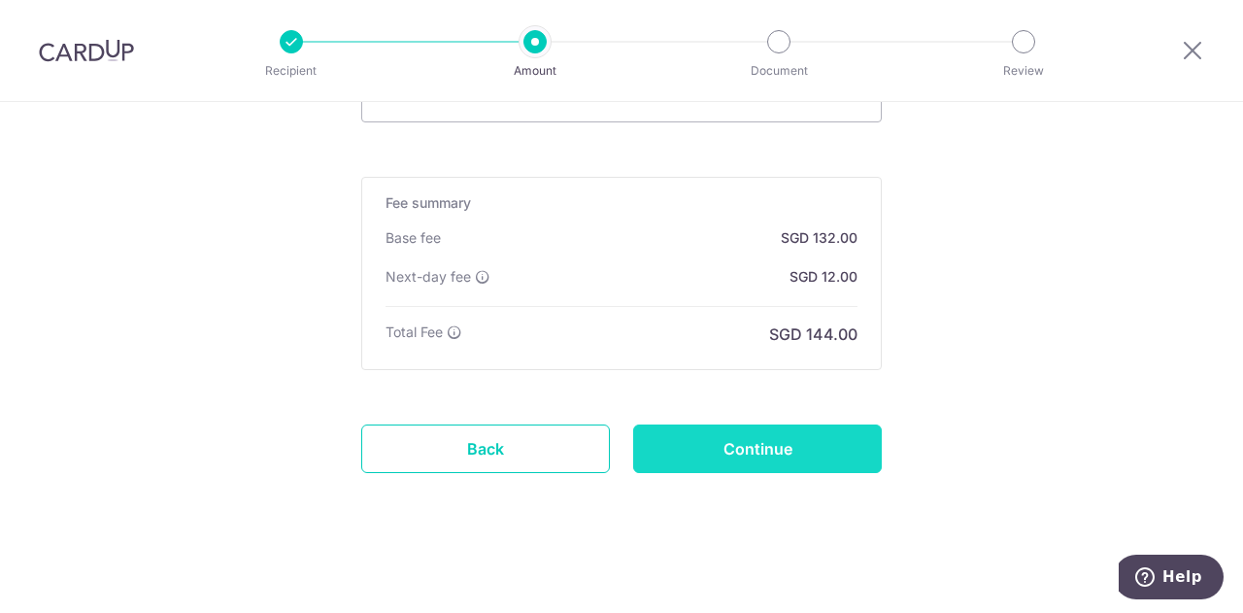
click at [806, 436] on input "Continue" at bounding box center [757, 449] width 249 height 49
type input "Create Schedule"
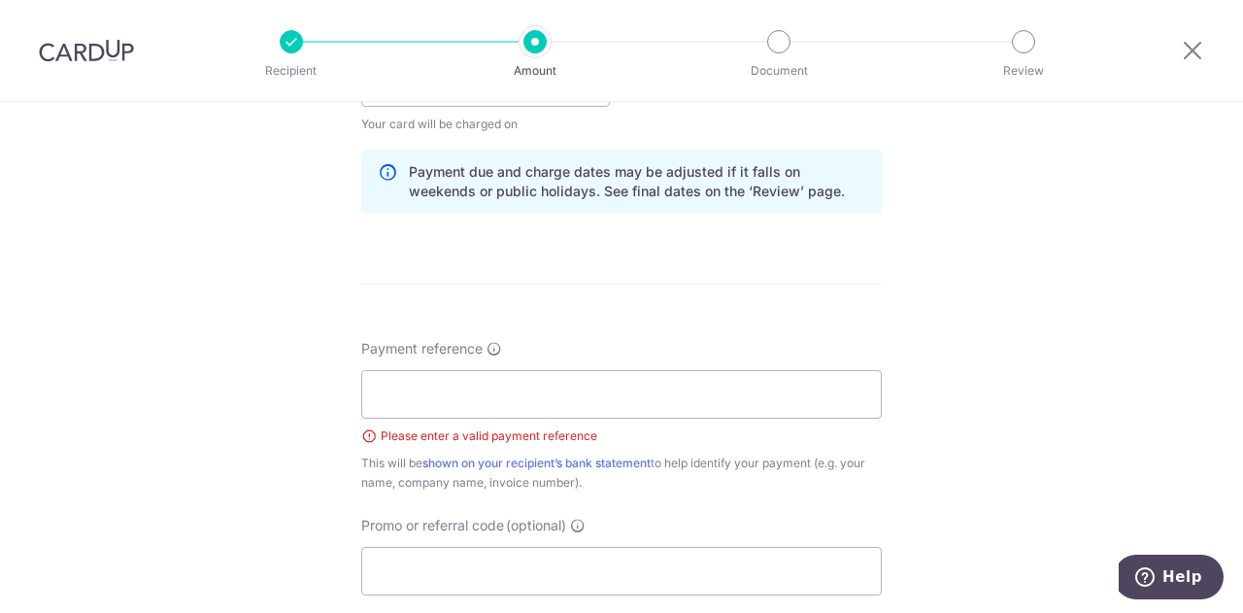
scroll to position [999, 0]
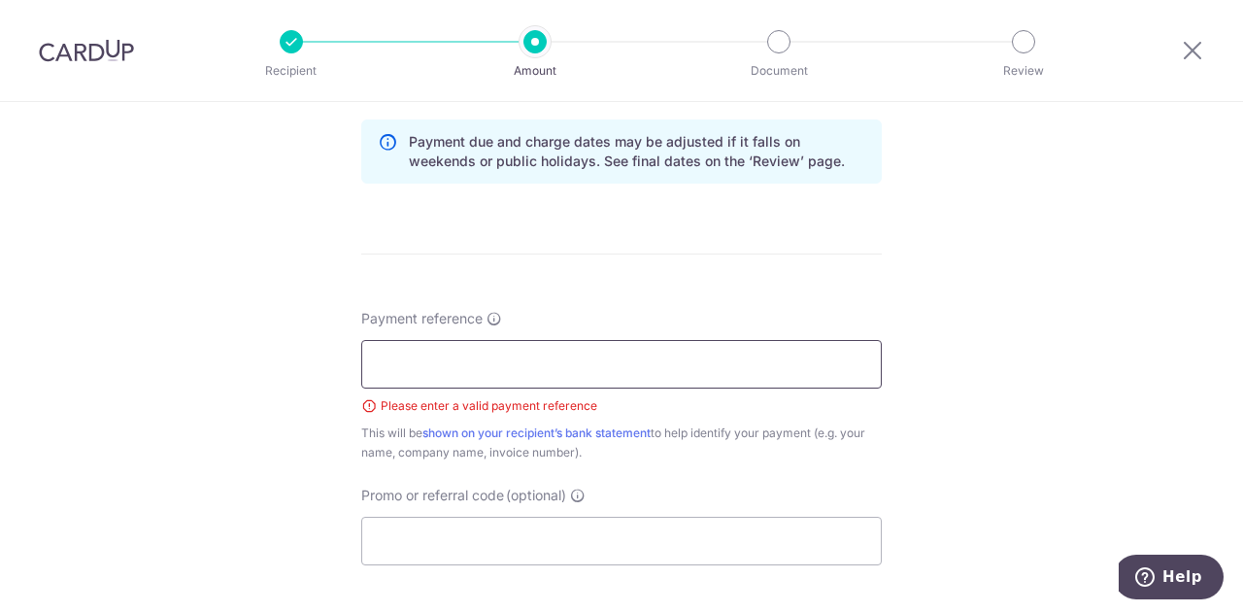
click at [753, 378] on input "Payment reference" at bounding box center [621, 364] width 521 height 49
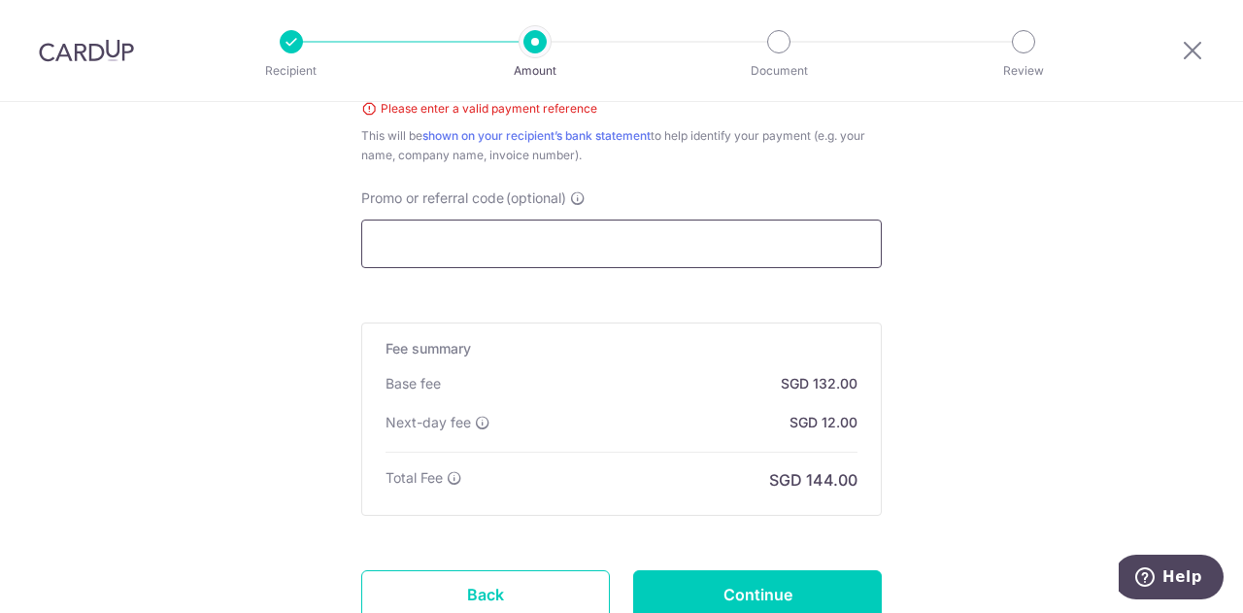
scroll to position [1442, 0]
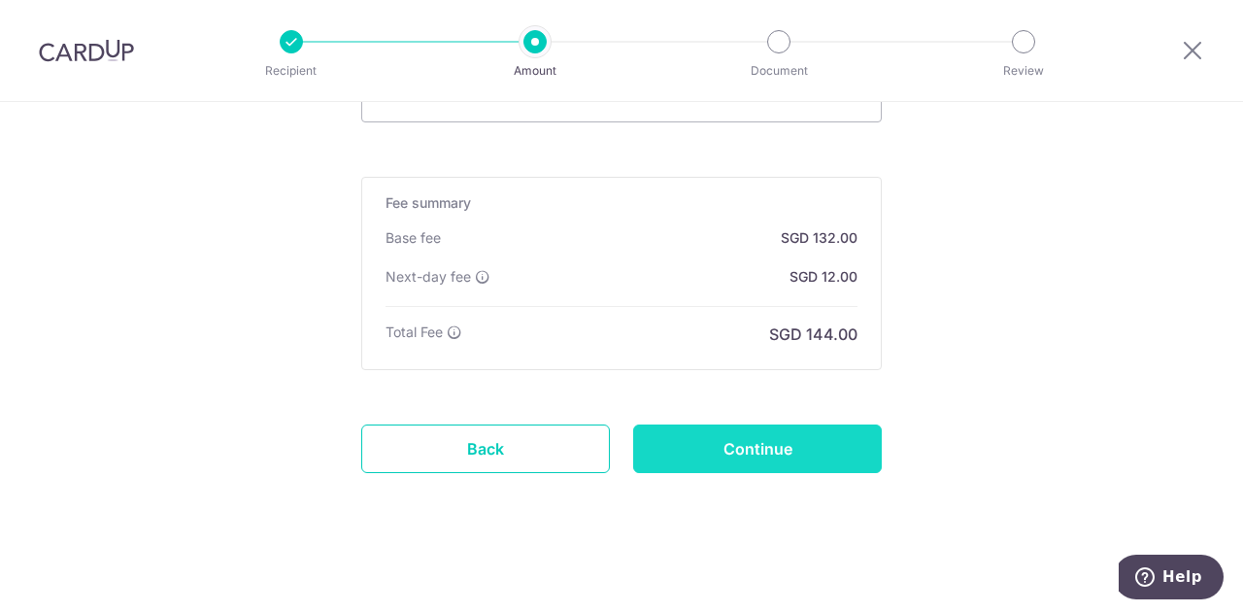
type input "[PERSON_NAME] [PERSON_NAME]"
click at [765, 450] on input "Continue" at bounding box center [757, 449] width 249 height 49
type input "Create Schedule"
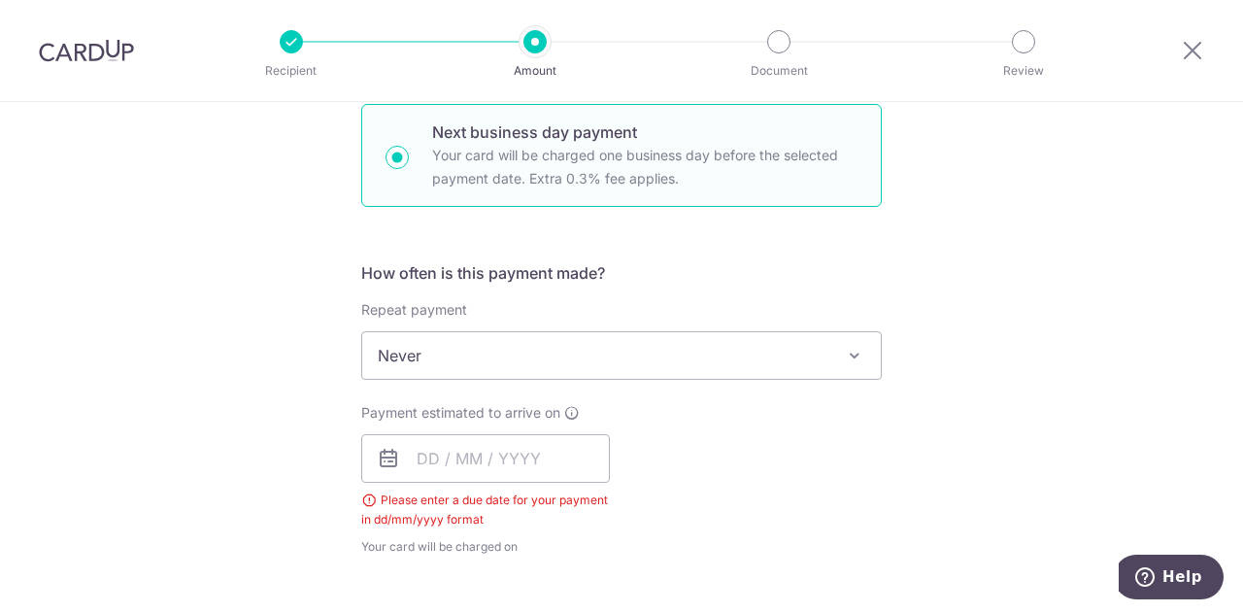
scroll to position [591, 0]
click at [407, 450] on input "text" at bounding box center [485, 460] width 249 height 49
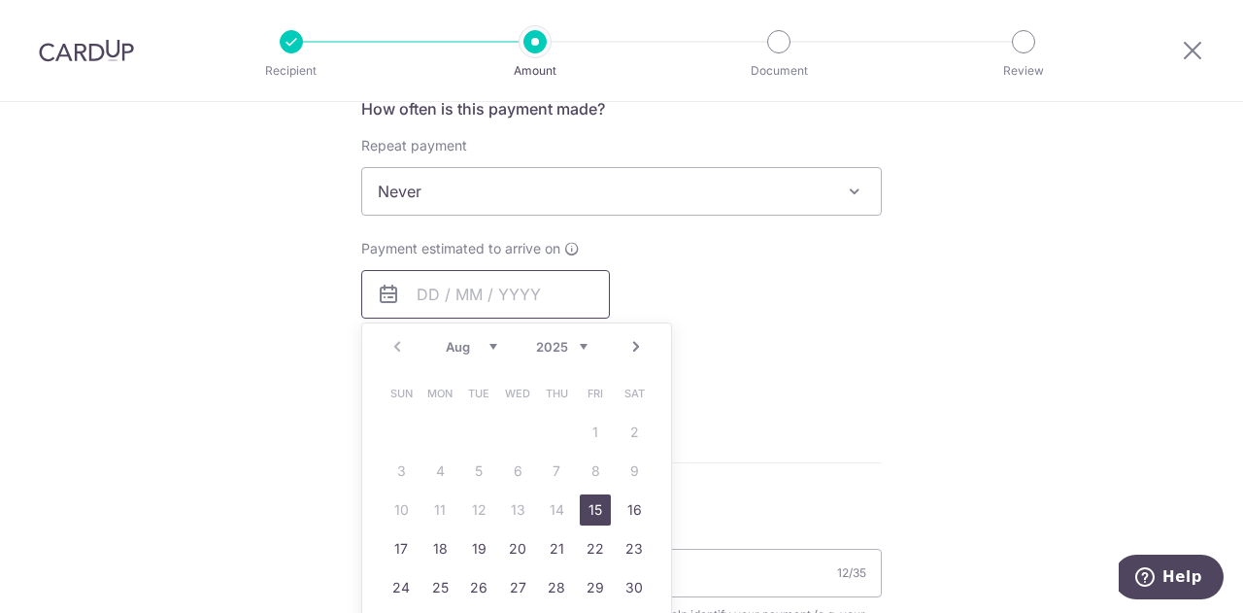
scroll to position [882, 0]
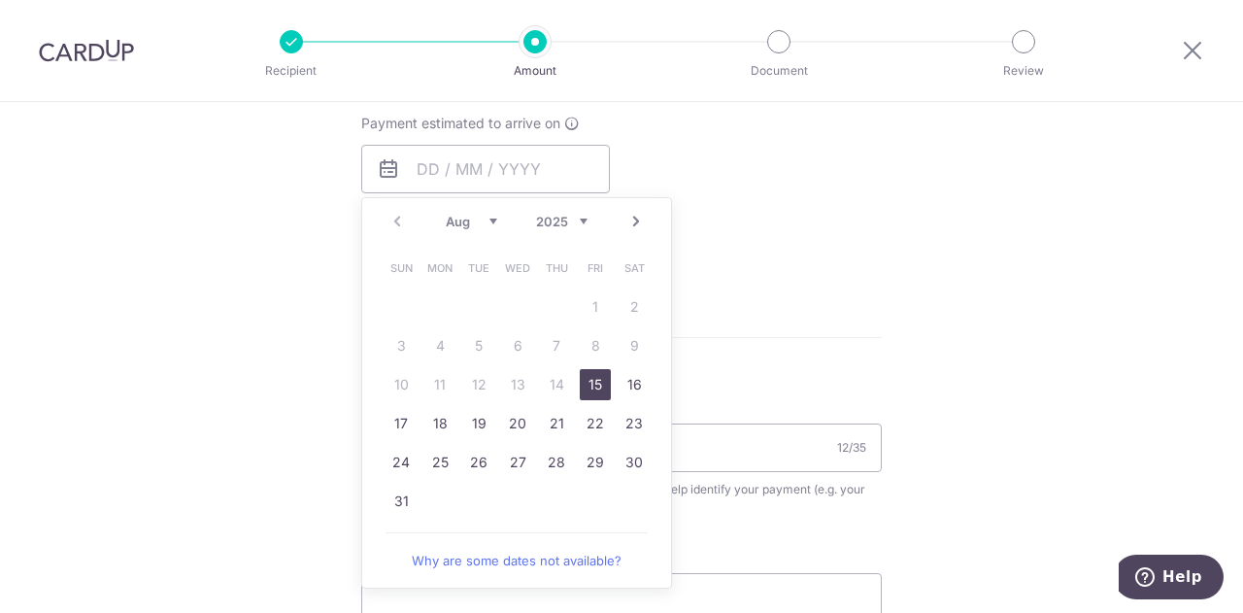
click at [595, 386] on link "15" at bounding box center [595, 384] width 31 height 31
type input "[DATE]"
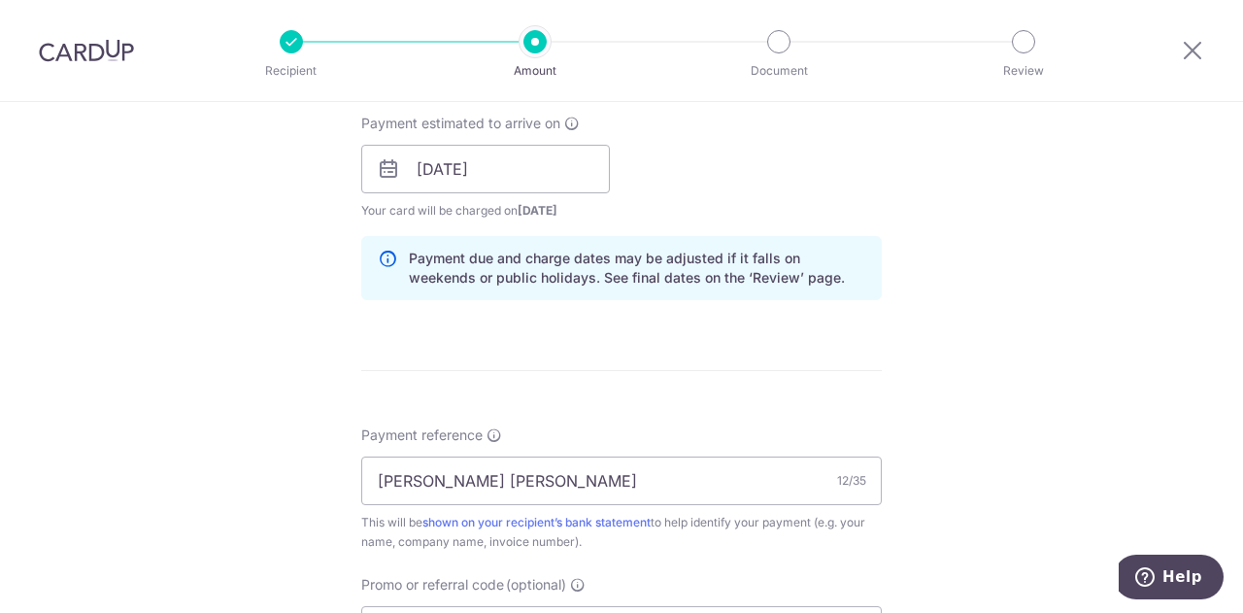
click at [962, 456] on div "Tell us more about your payment Enter payment amount SGD 4,000.00 4000.00 Selec…" at bounding box center [621, 185] width 1243 height 1931
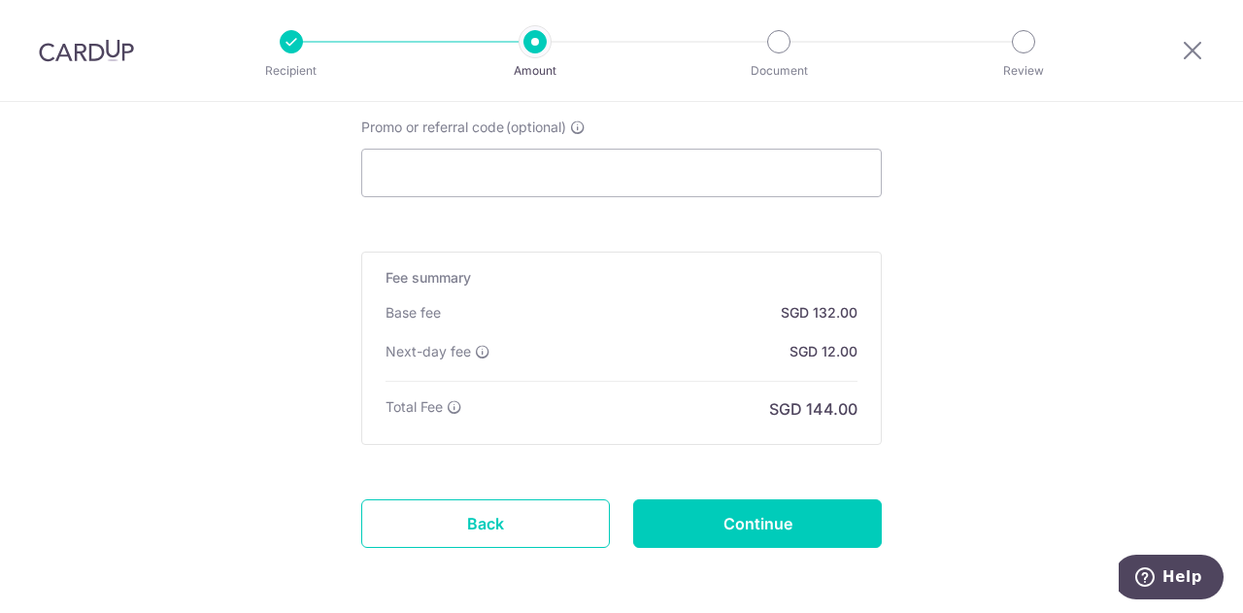
scroll to position [1414, 0]
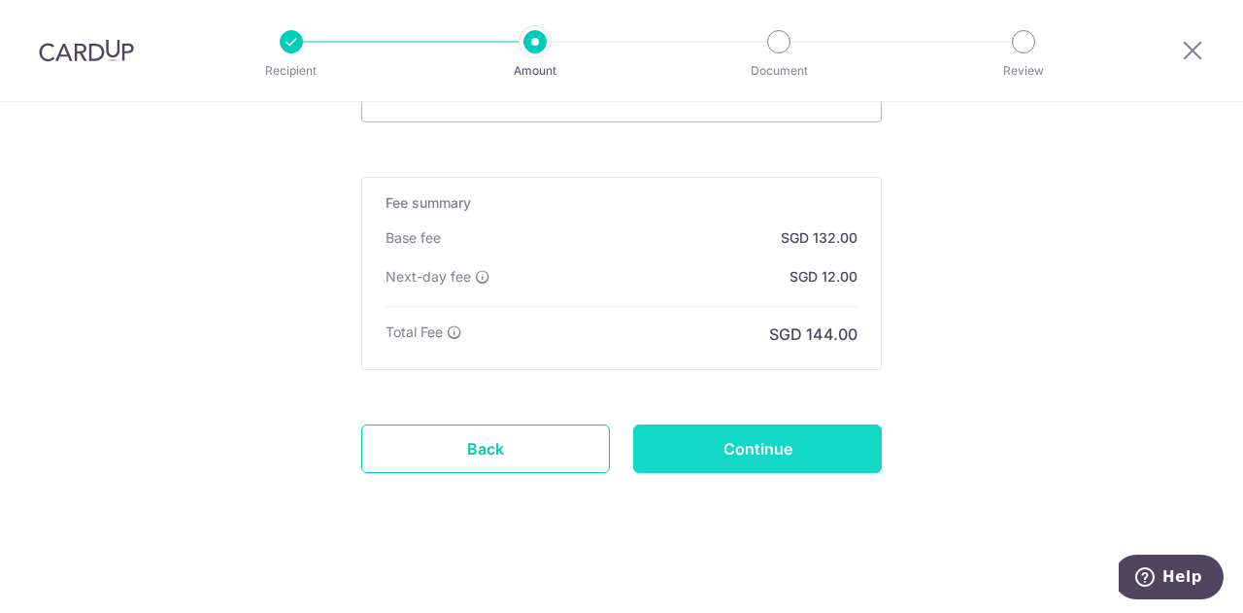
click at [783, 443] on input "Continue" at bounding box center [757, 449] width 249 height 49
type input "Create Schedule"
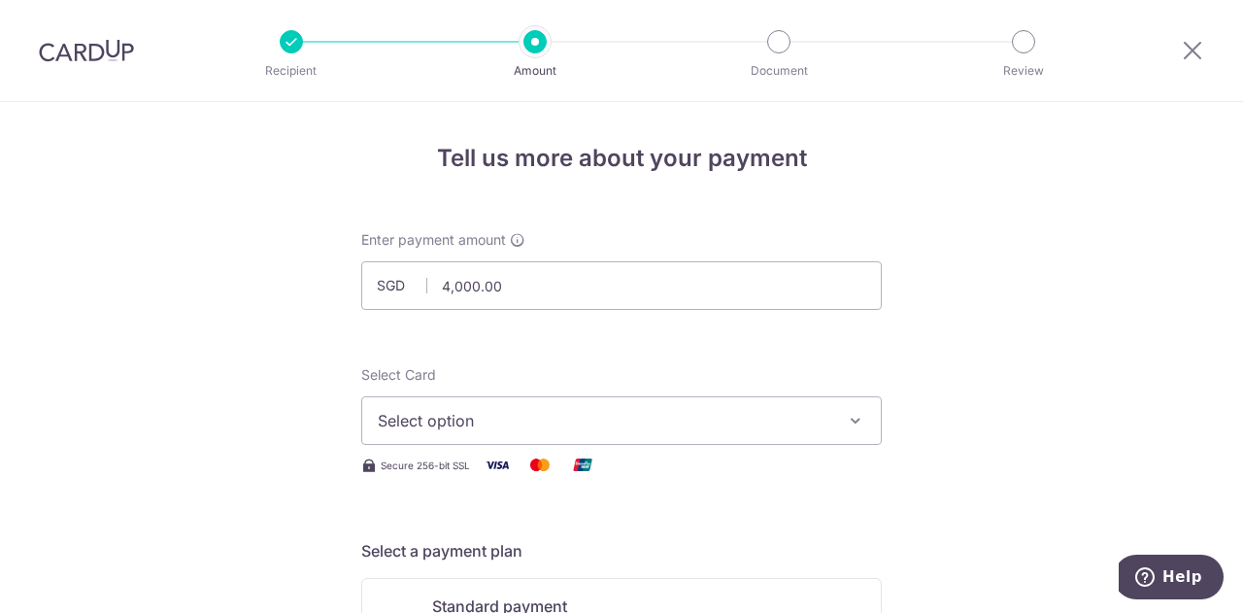
click at [785, 434] on button "Select option" at bounding box center [621, 420] width 521 height 49
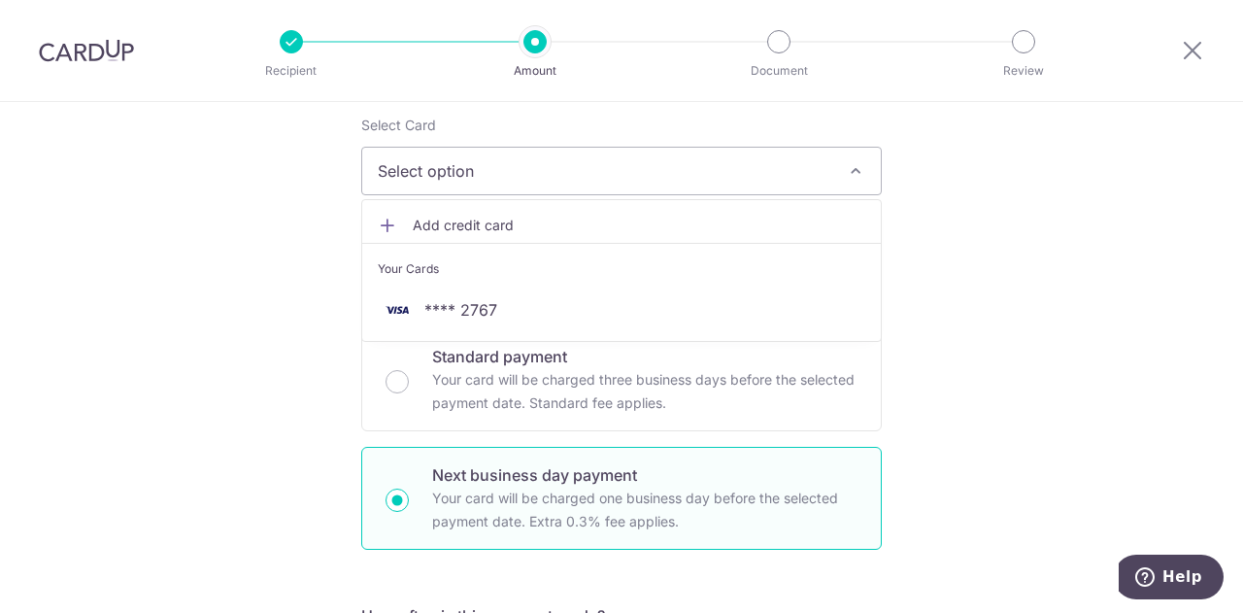
scroll to position [291, 0]
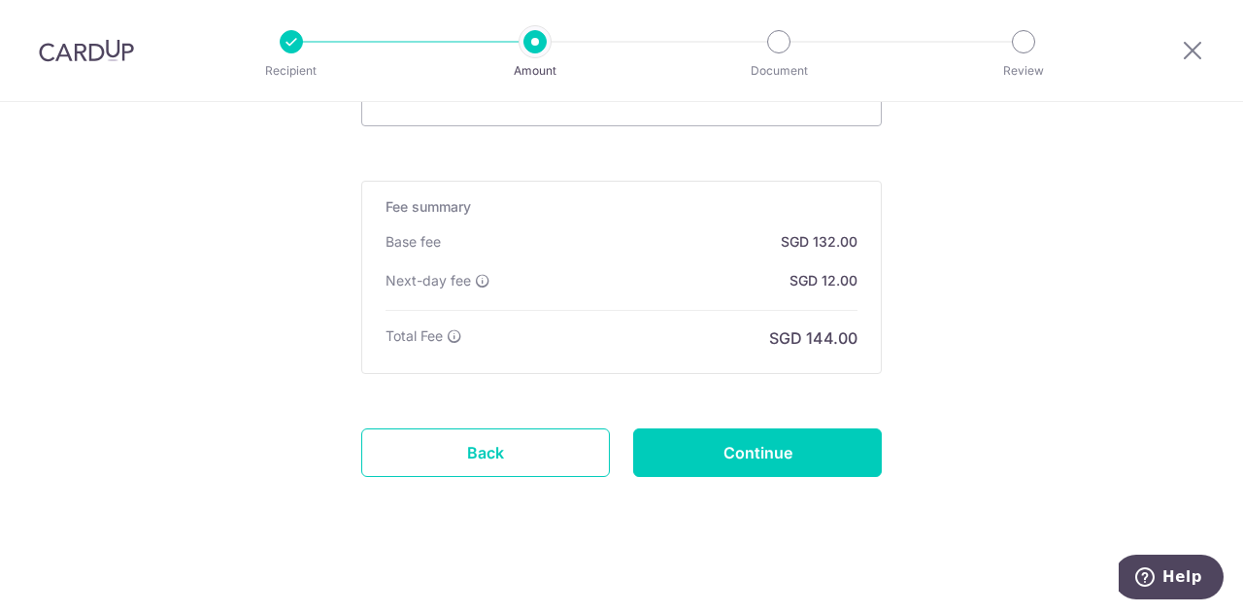
scroll to position [1414, 0]
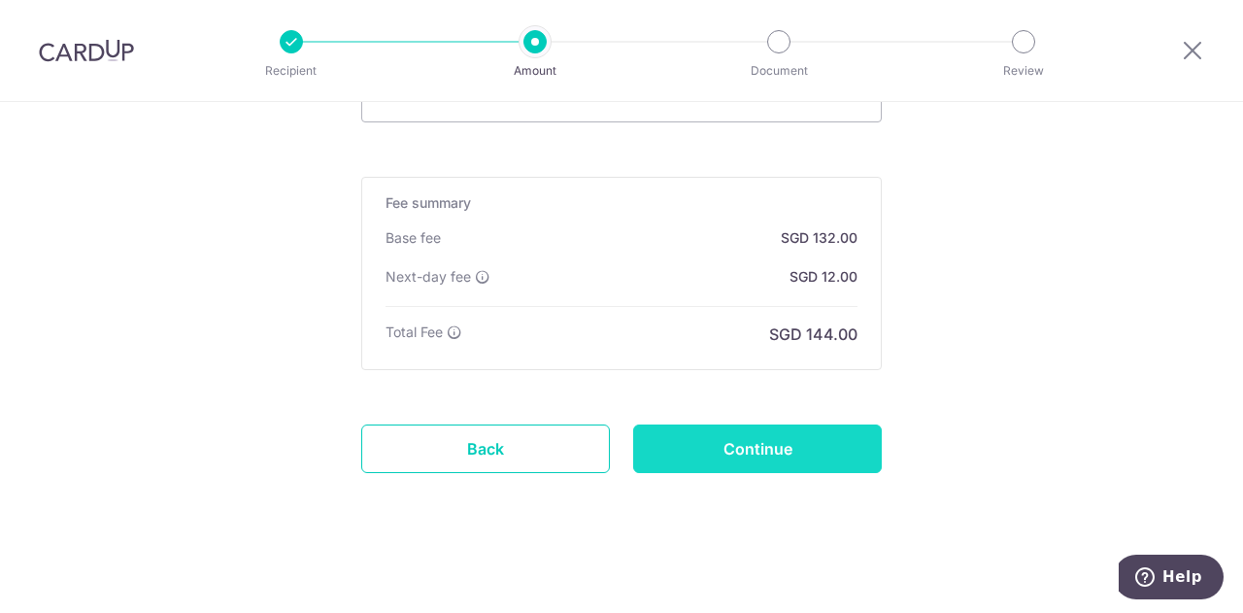
click at [789, 454] on input "Continue" at bounding box center [757, 449] width 249 height 49
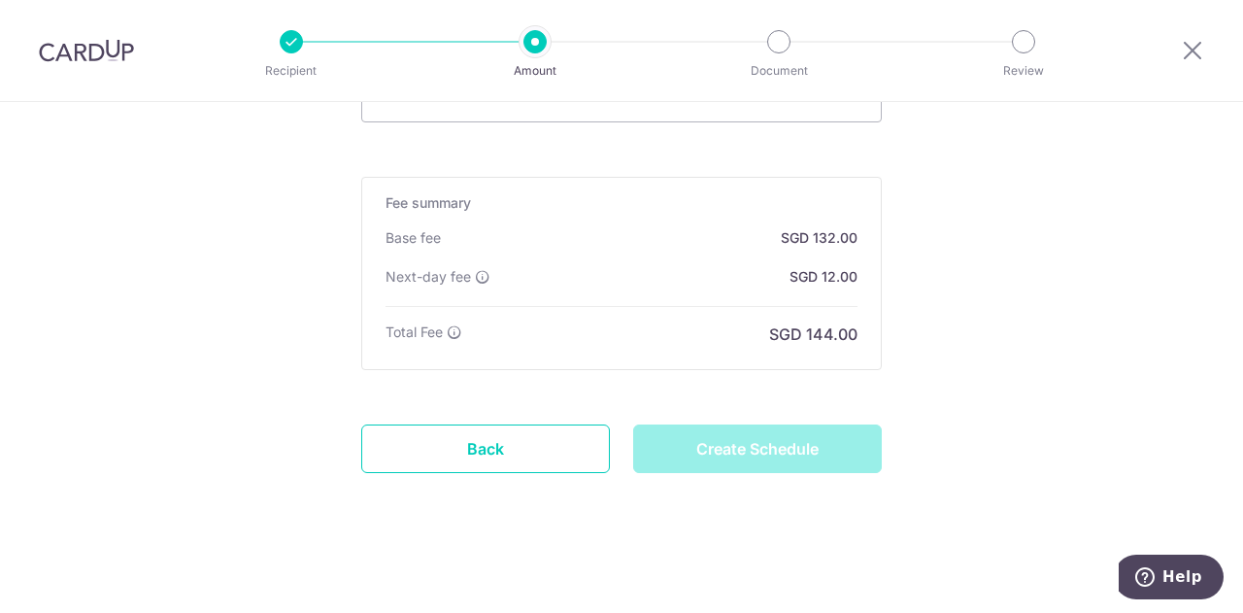
type input "Create Schedule"
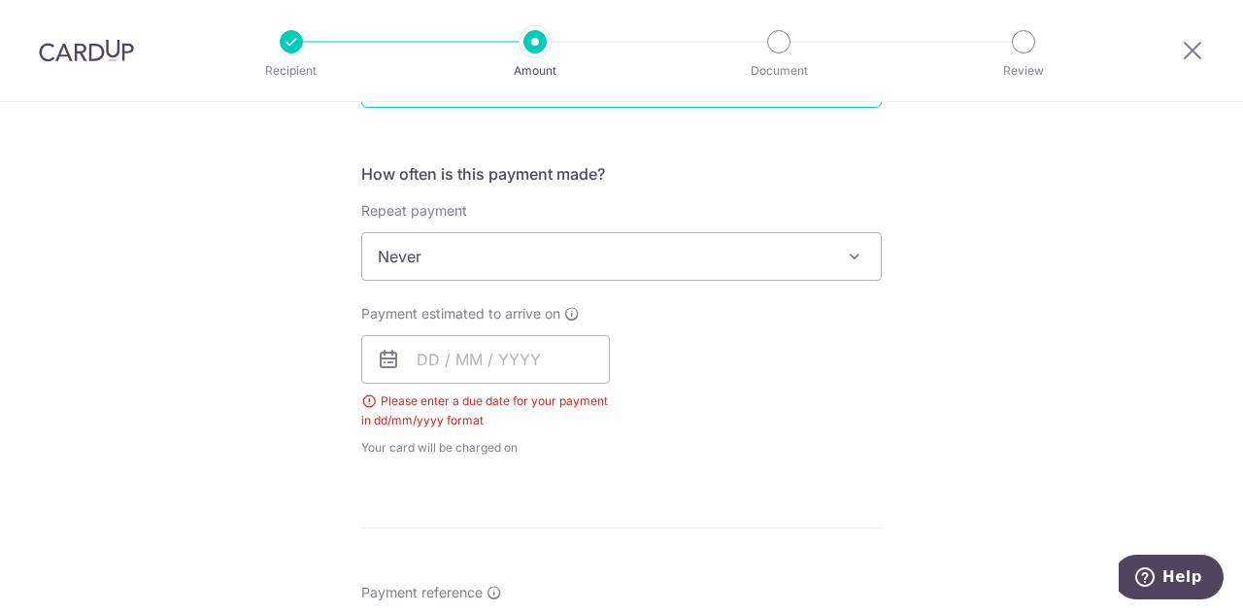
scroll to position [688, 0]
click at [506, 345] on input "text" at bounding box center [485, 363] width 249 height 49
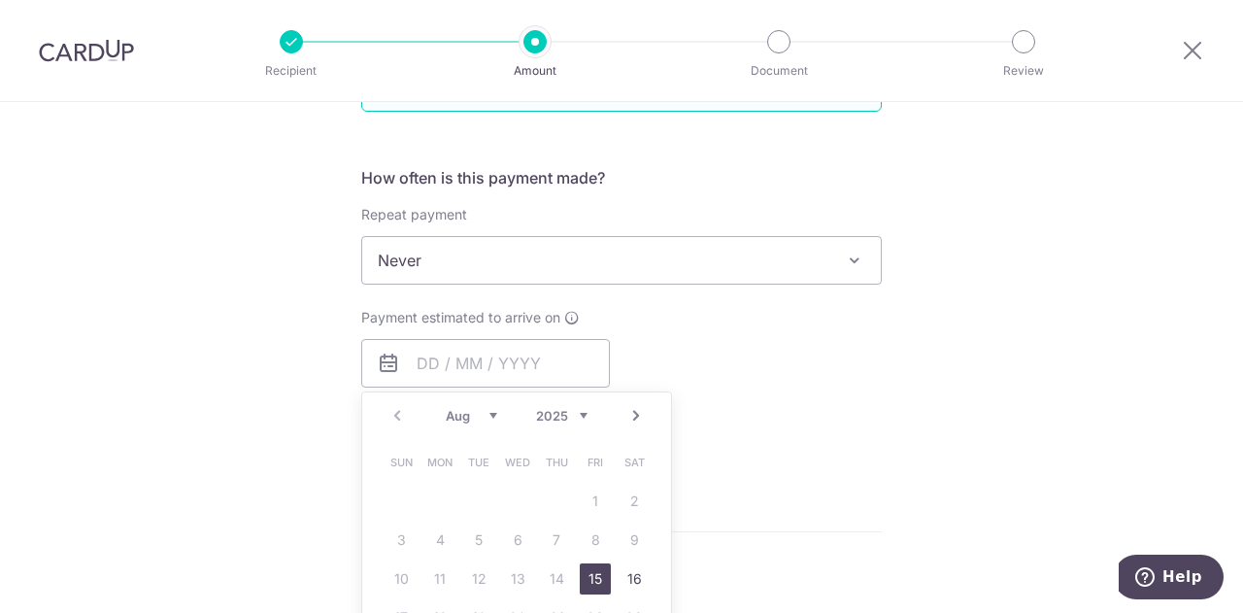
click at [589, 571] on link "15" at bounding box center [595, 578] width 31 height 31
type input "[DATE]"
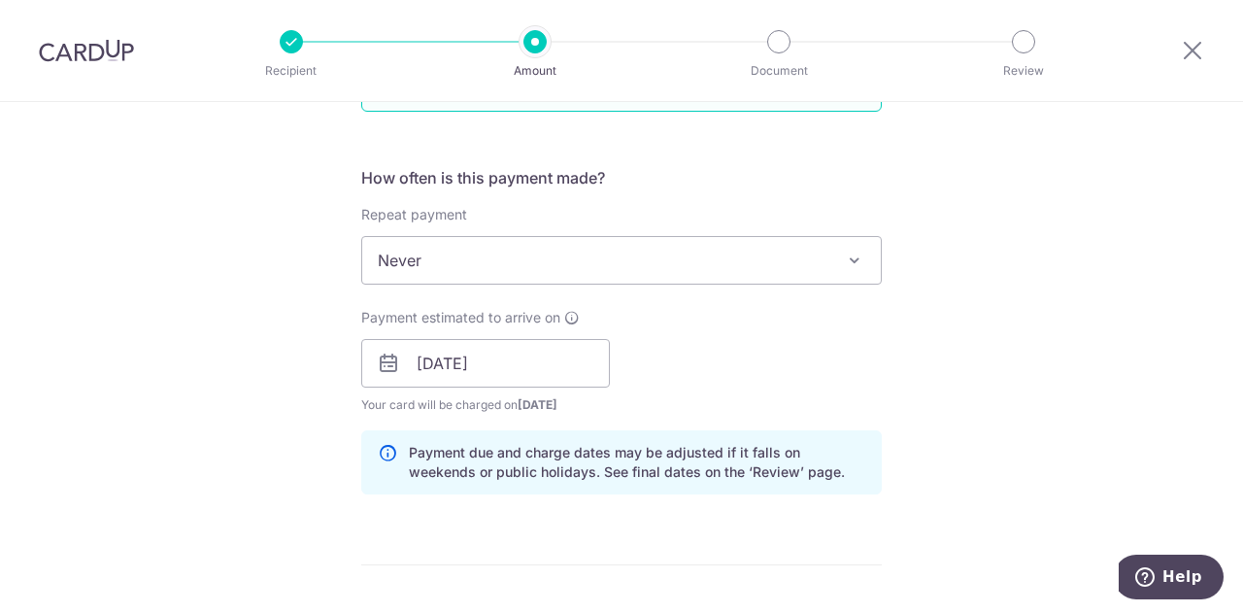
click at [627, 541] on form "Enter payment amount SGD 4,000.00 4000.00 Select Card Select option Add credit …" at bounding box center [621, 398] width 521 height 1712
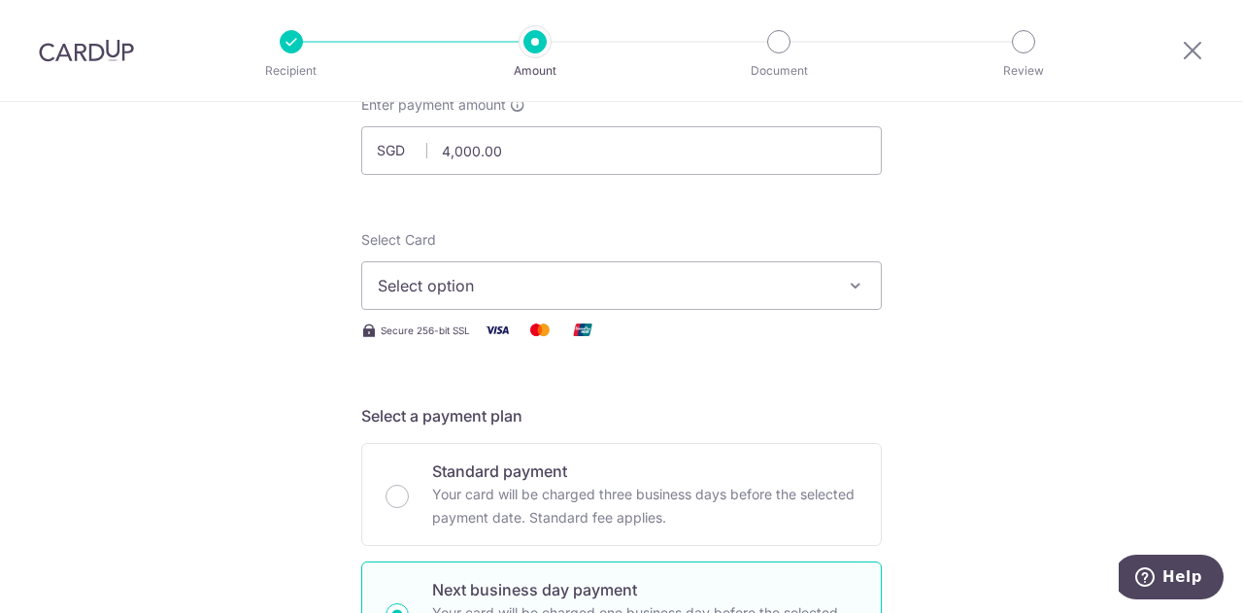
scroll to position [105, 0]
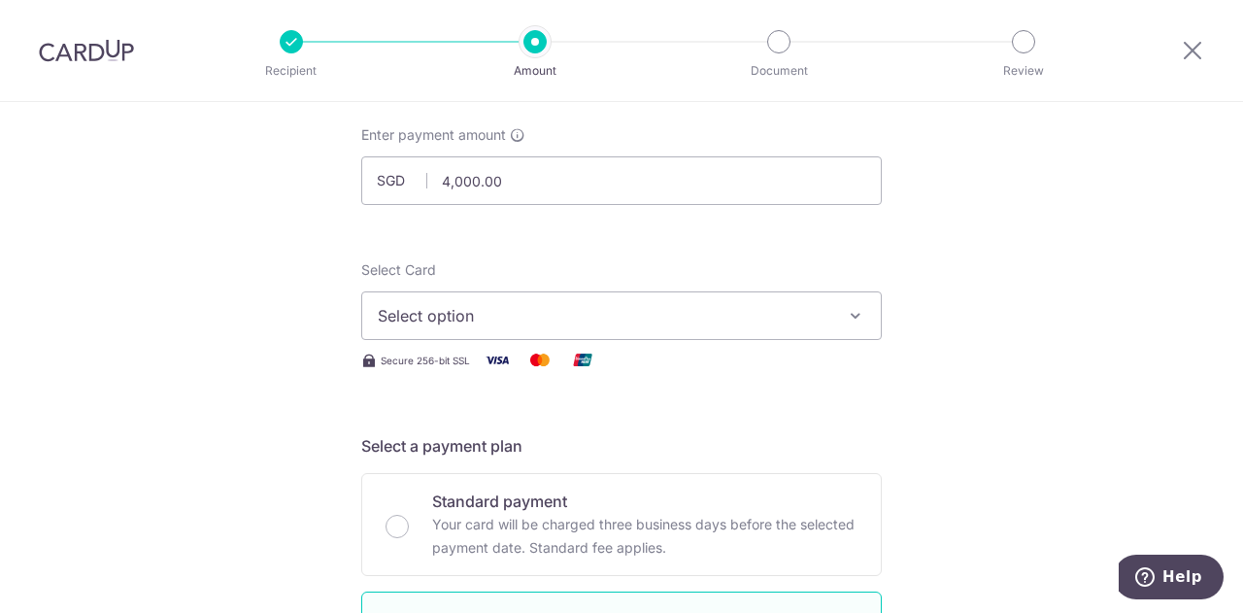
click at [723, 329] on button "Select option" at bounding box center [621, 315] width 521 height 49
click at [718, 381] on link "Add credit card" at bounding box center [621, 370] width 519 height 35
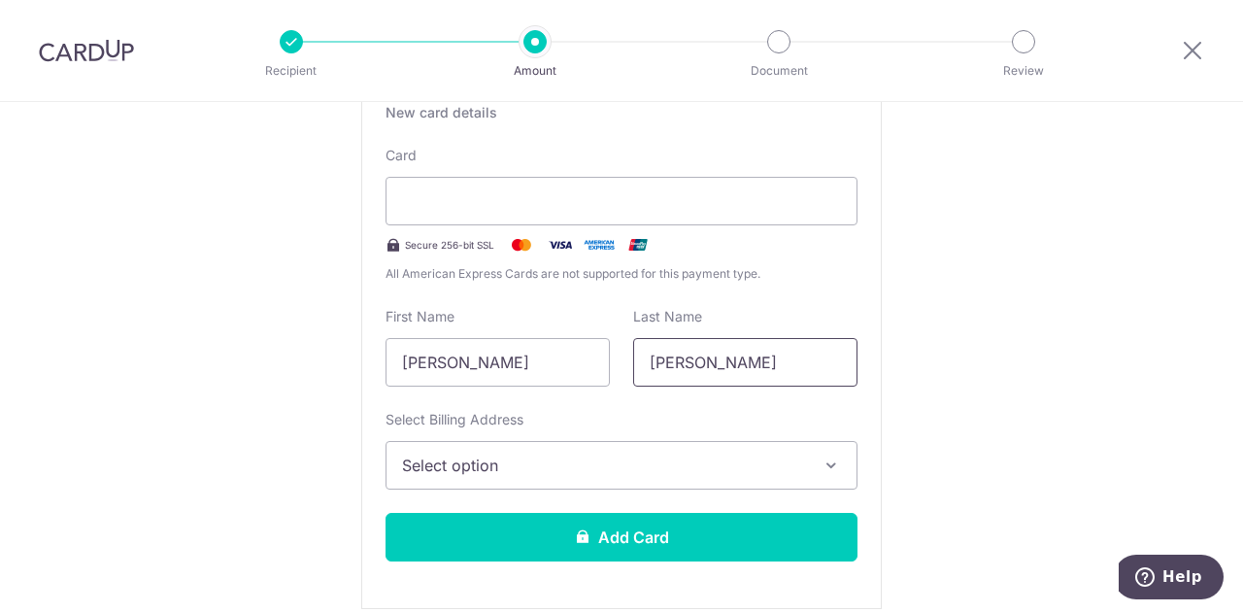
scroll to position [396, 0]
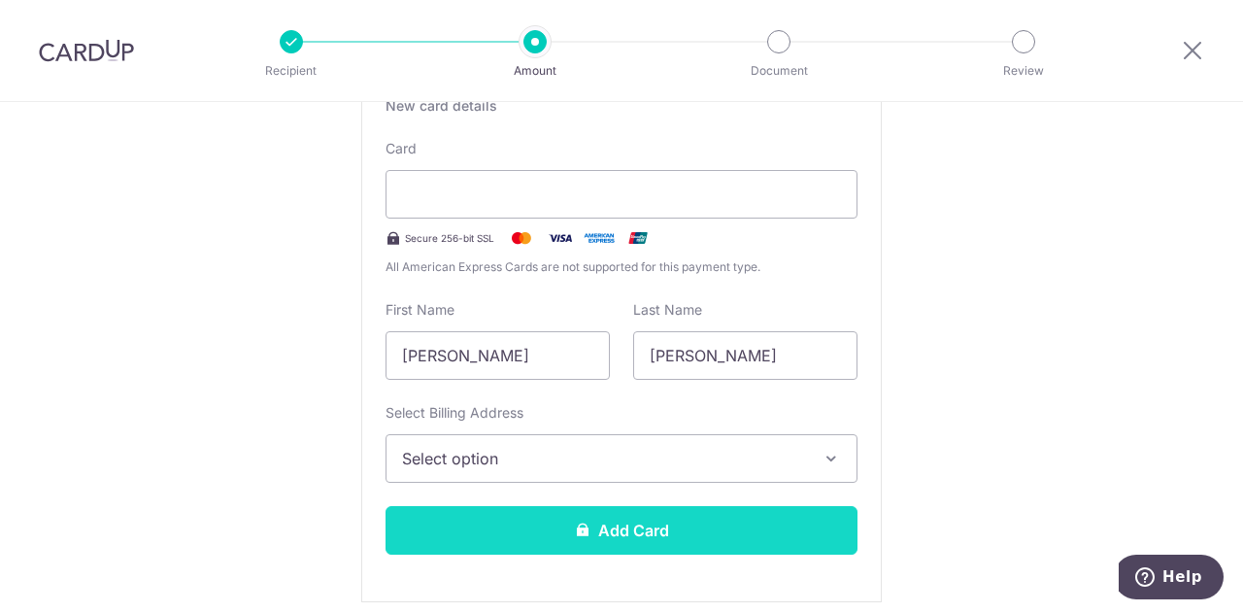
click at [641, 527] on button "Add Card" at bounding box center [622, 530] width 472 height 49
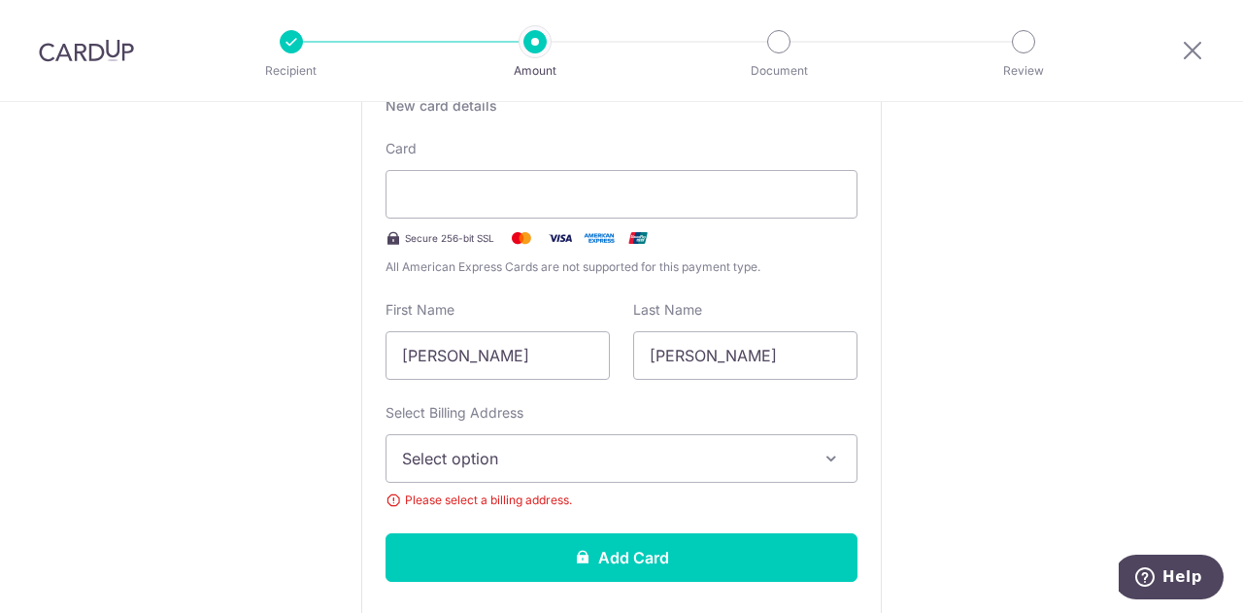
click at [655, 452] on span "Select option" at bounding box center [604, 458] width 404 height 23
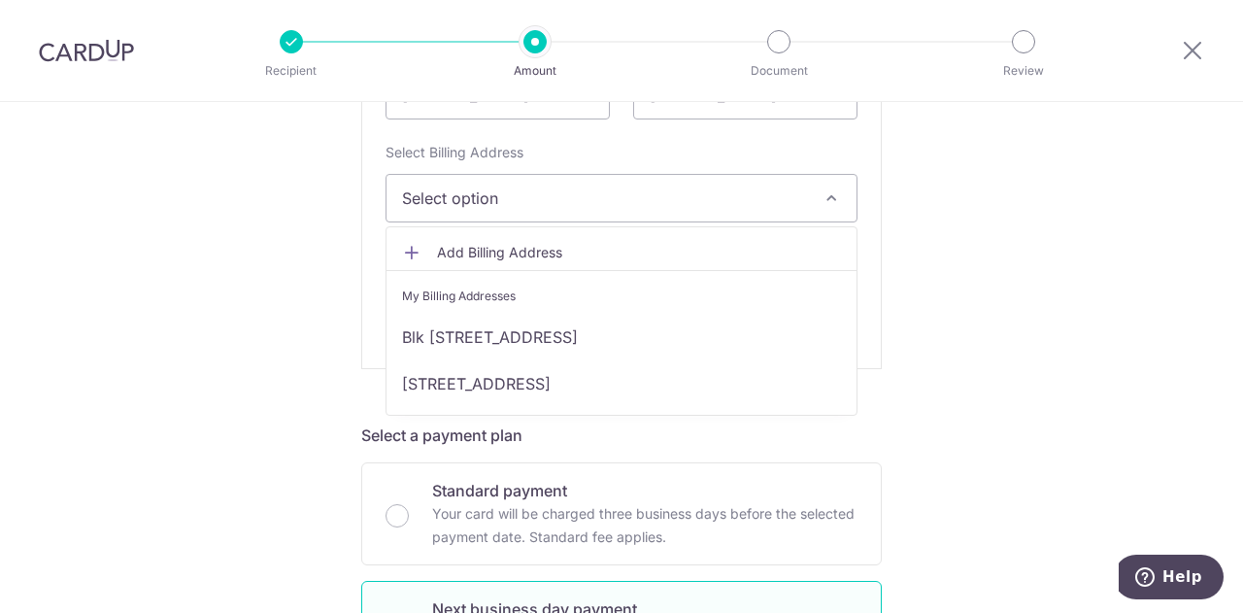
scroll to position [688, 0]
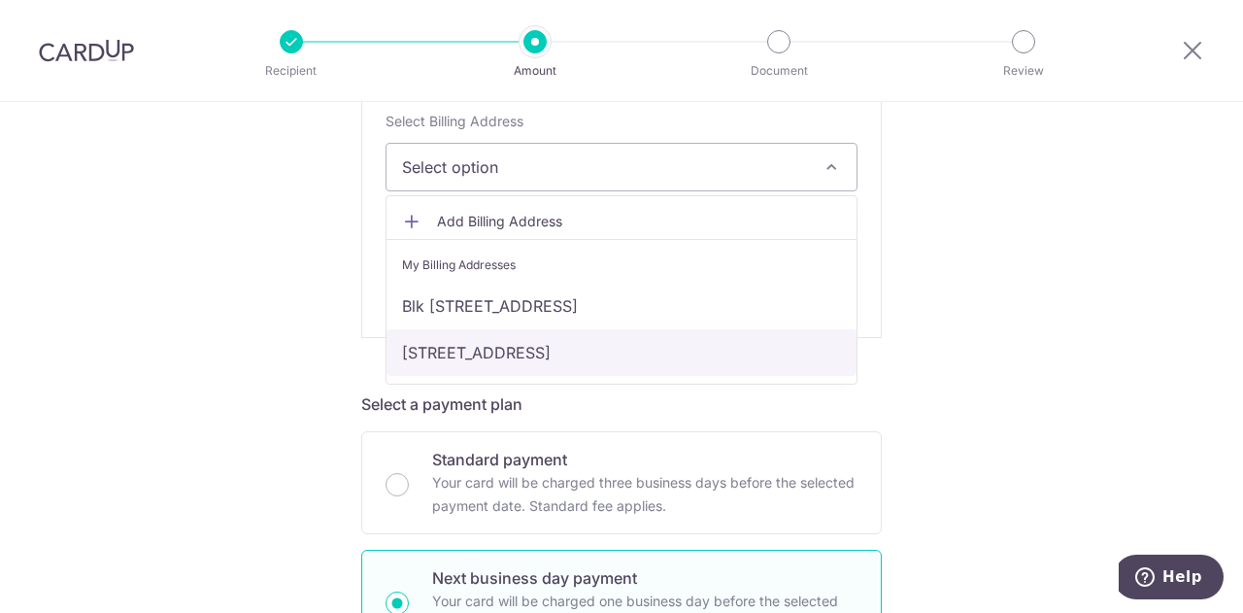
click at [657, 343] on link "[STREET_ADDRESS]" at bounding box center [622, 352] width 470 height 47
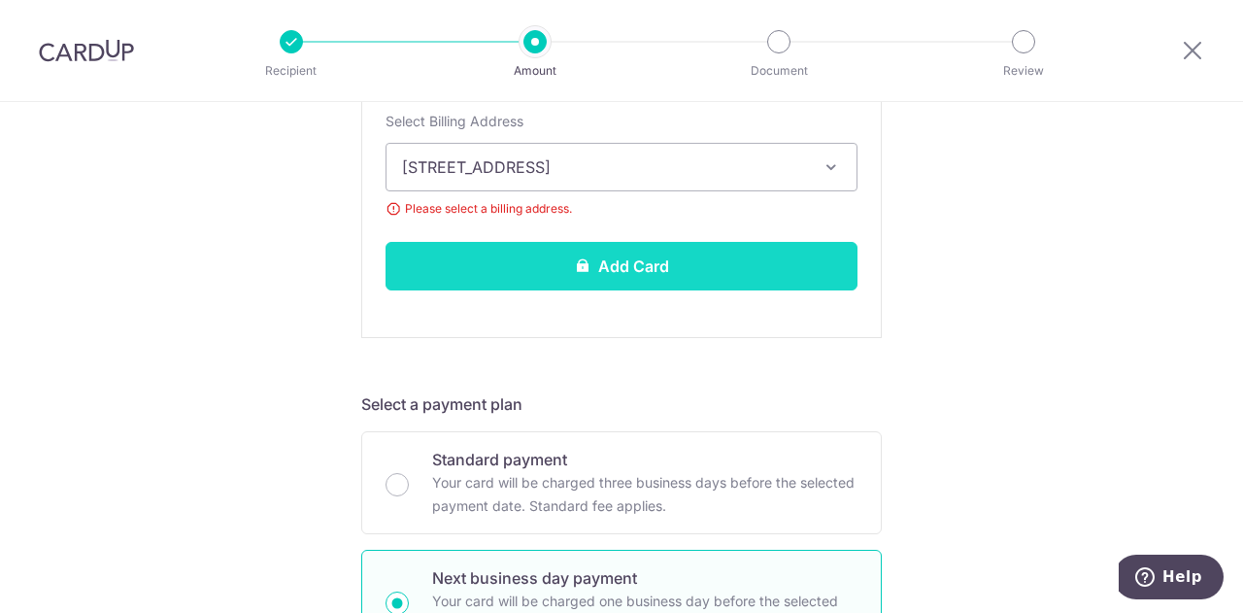
click at [664, 254] on button "Add Card" at bounding box center [622, 266] width 472 height 49
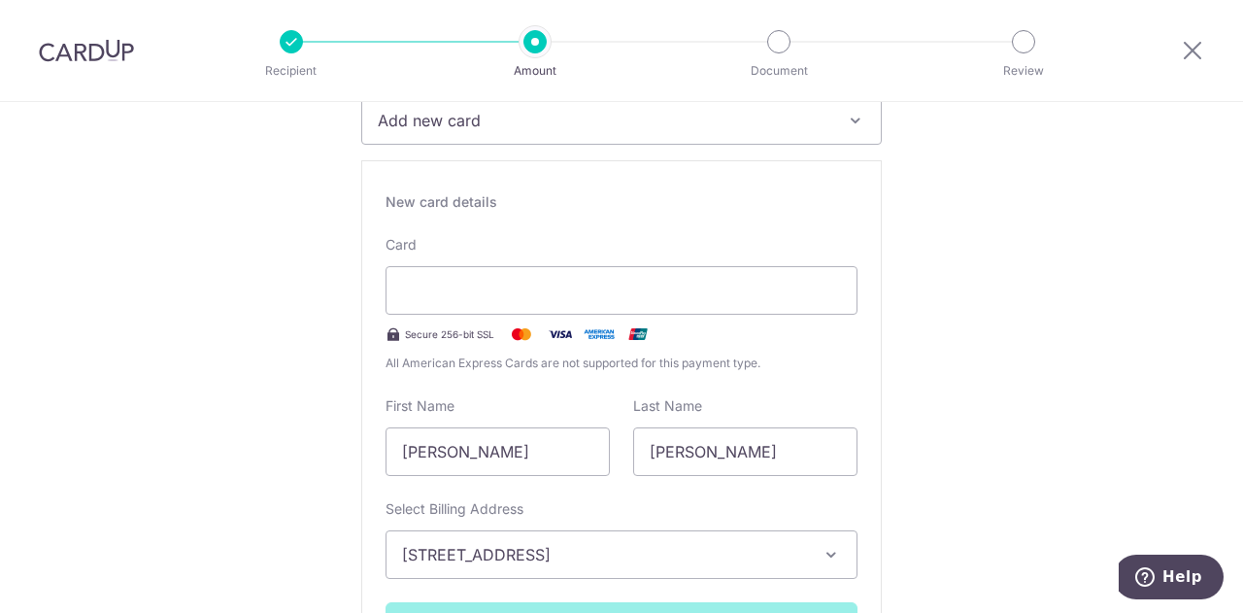
scroll to position [299, 0]
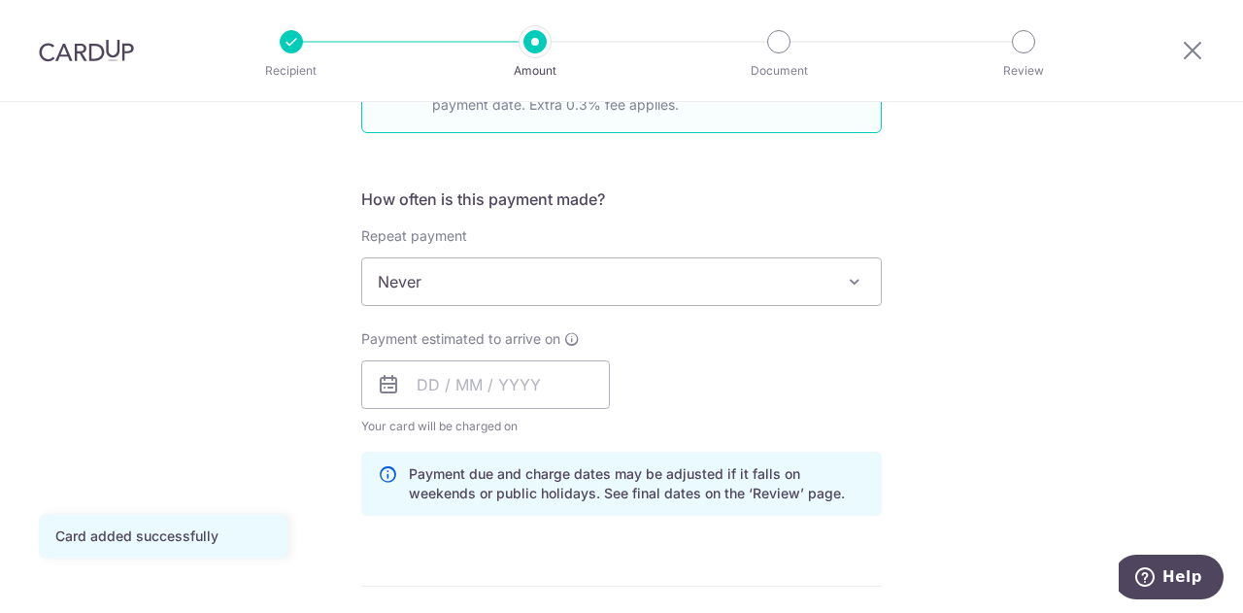
scroll to position [680, 0]
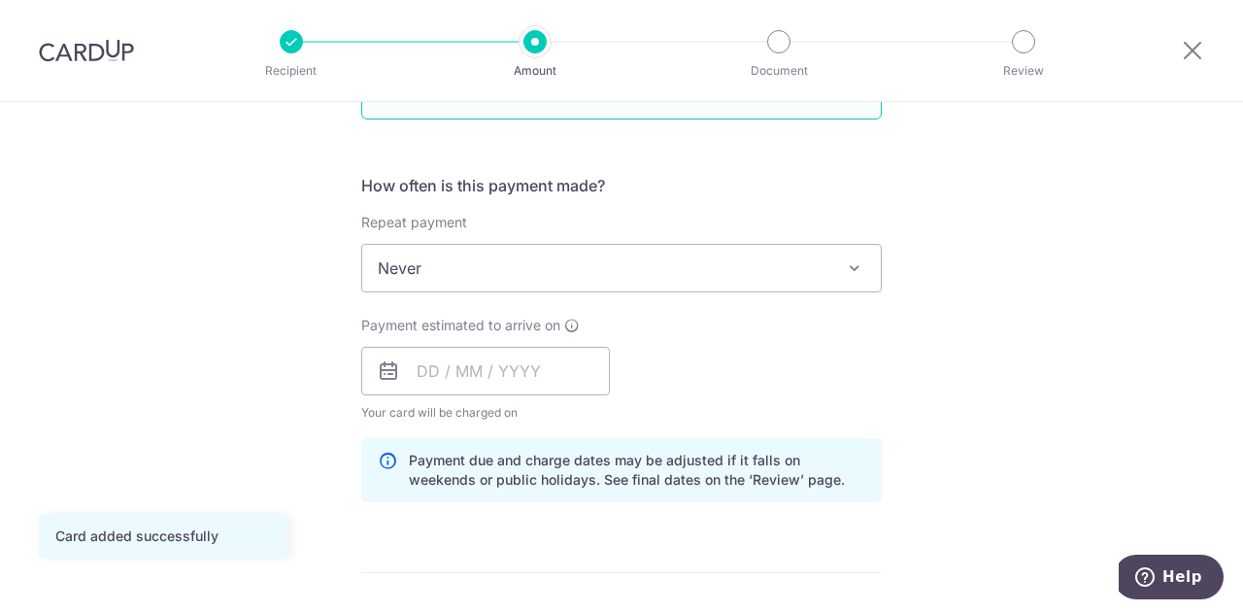
click at [381, 374] on icon at bounding box center [388, 370] width 23 height 23
click at [509, 360] on input "text" at bounding box center [485, 371] width 249 height 49
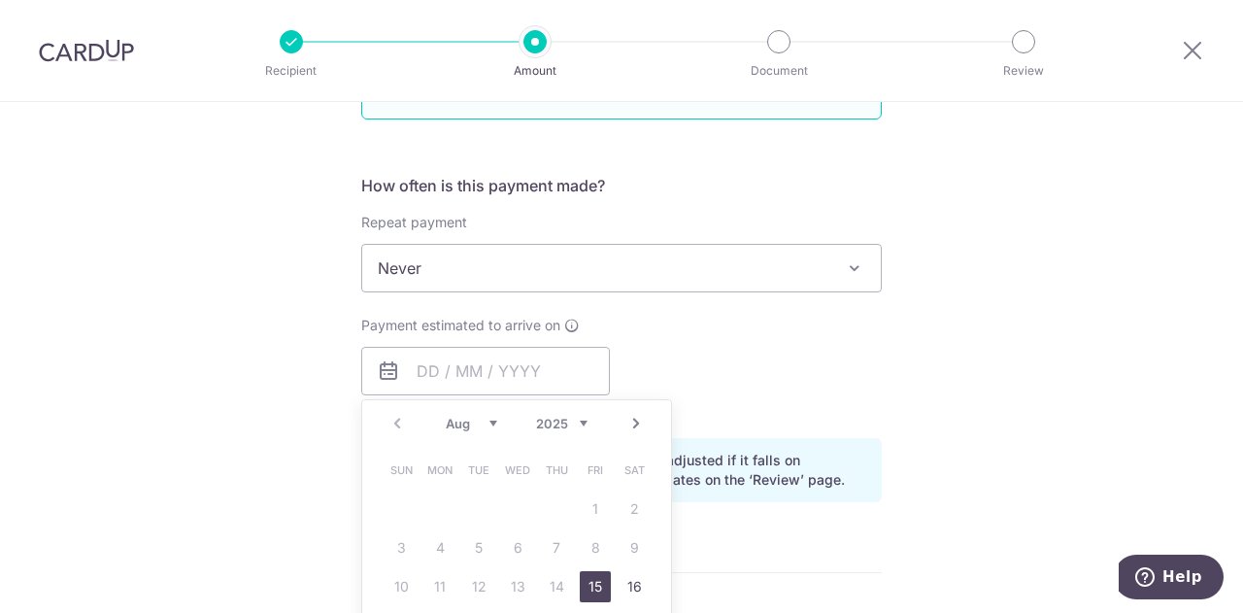
click at [585, 584] on link "15" at bounding box center [595, 586] width 31 height 31
type input "[DATE]"
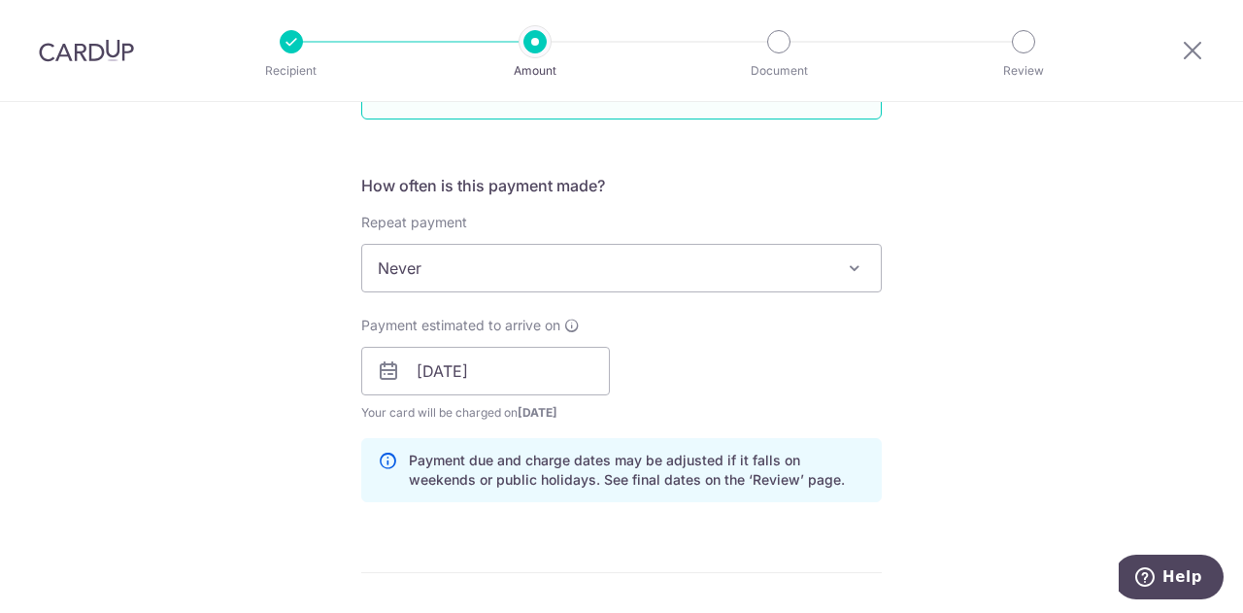
click at [785, 431] on div "How often is this payment made? Repeat payment Never Every week Every month Eve…" at bounding box center [621, 346] width 521 height 344
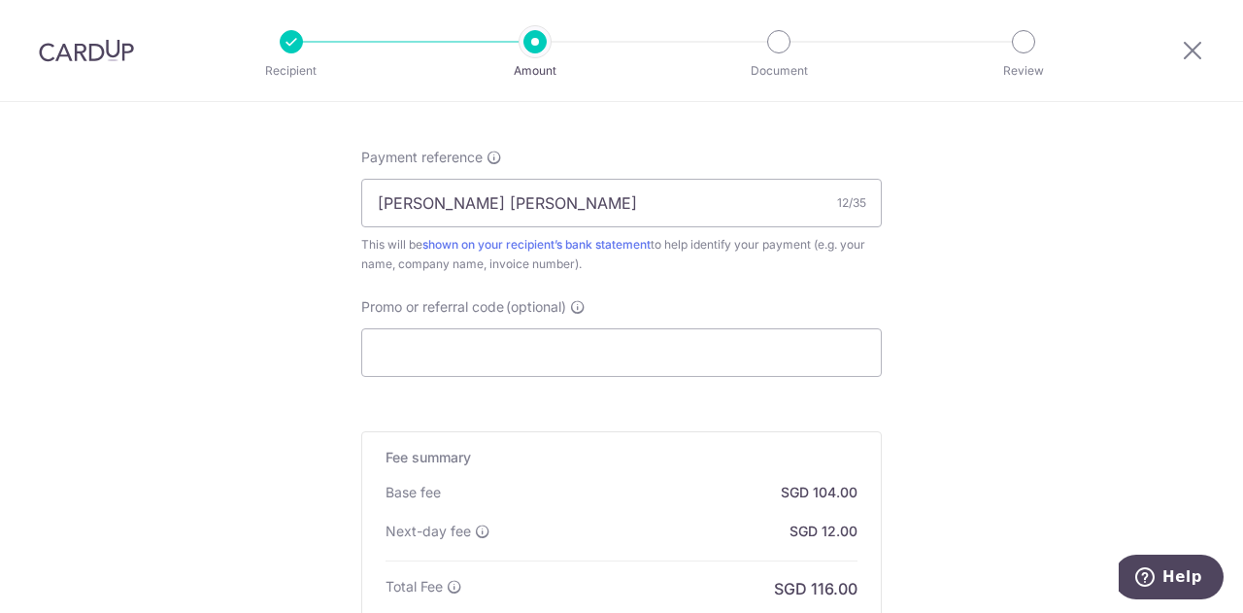
scroll to position [1360, 0]
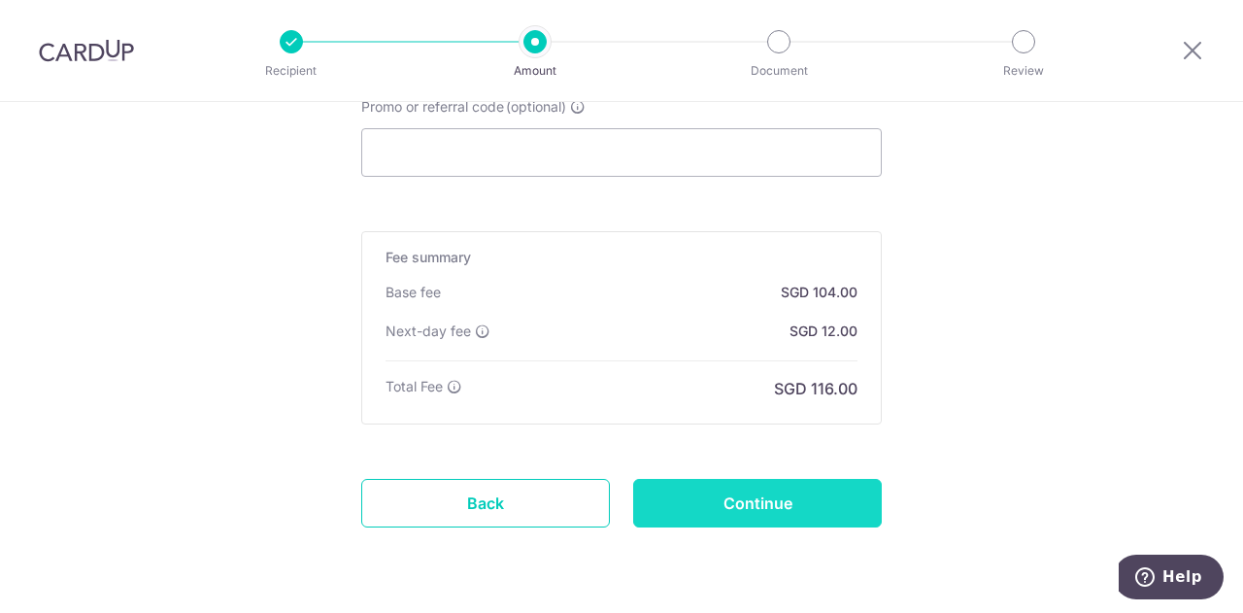
click at [765, 507] on input "Continue" at bounding box center [757, 503] width 249 height 49
type input "Create Schedule"
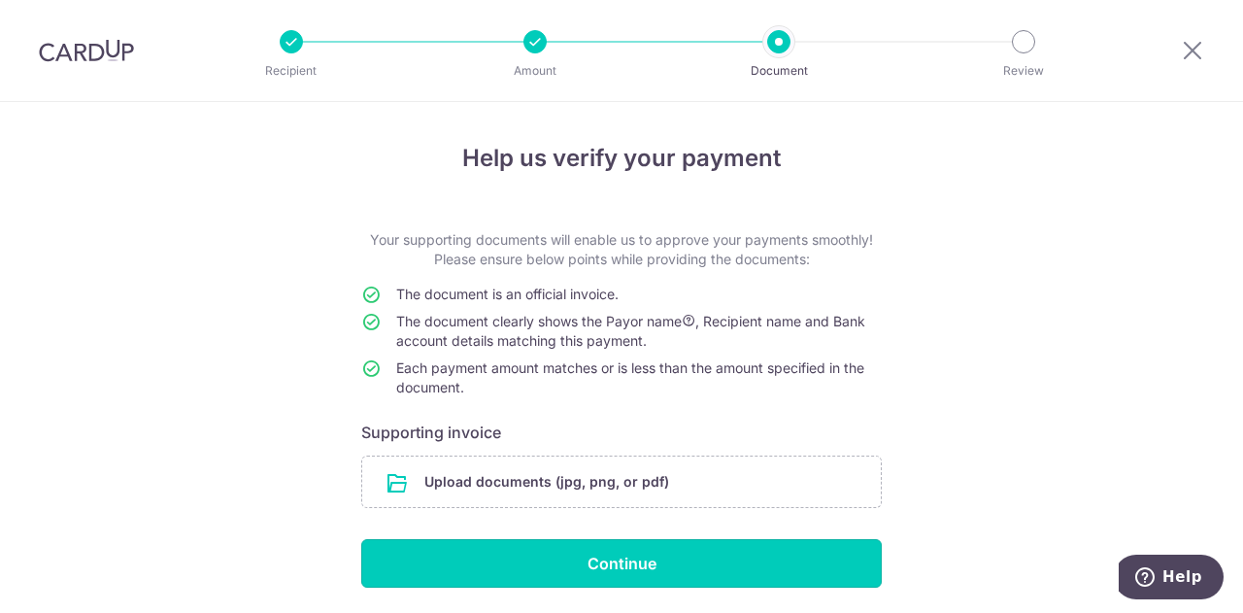
click at [713, 570] on input "Continue" at bounding box center [621, 563] width 521 height 49
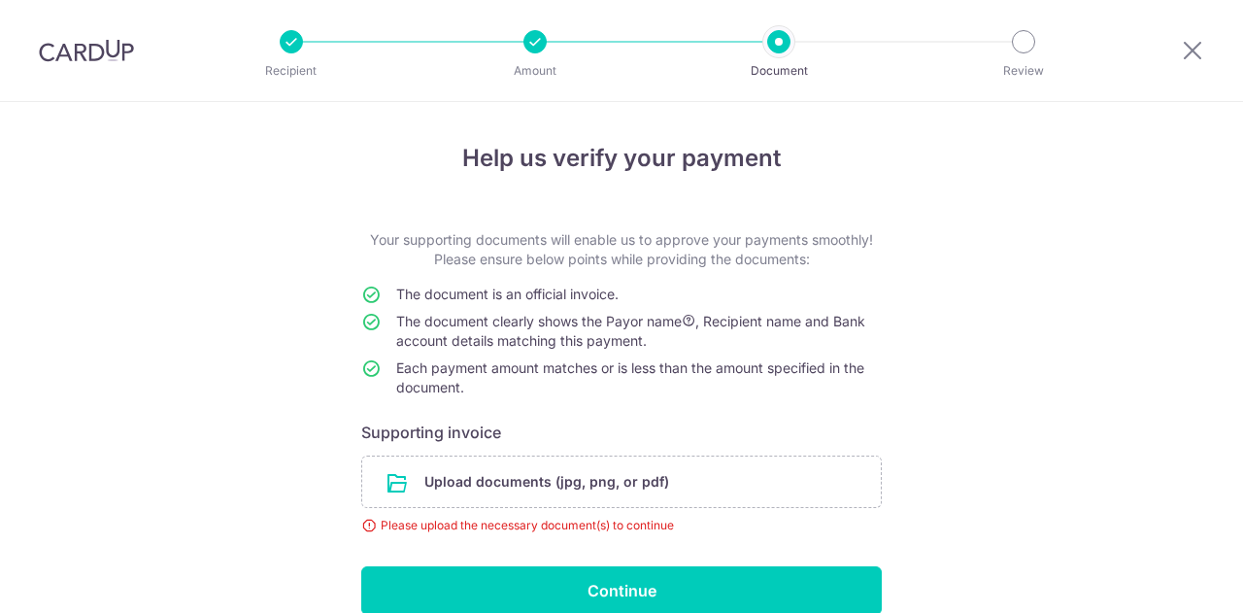
scroll to position [91, 0]
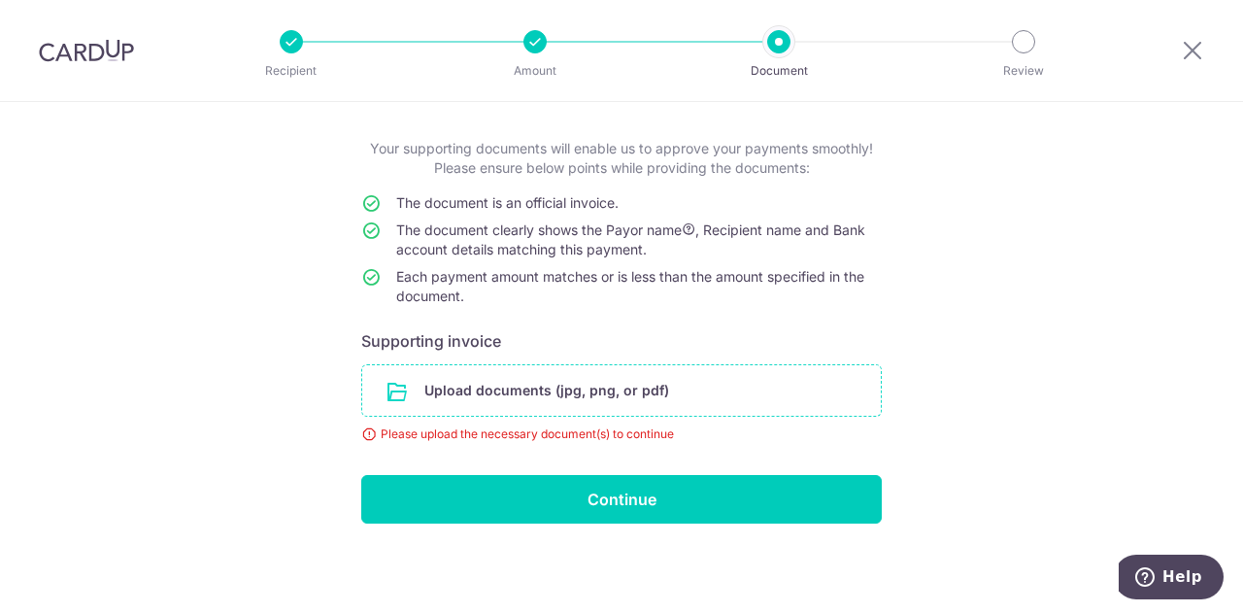
click at [467, 383] on input "file" at bounding box center [621, 390] width 519 height 51
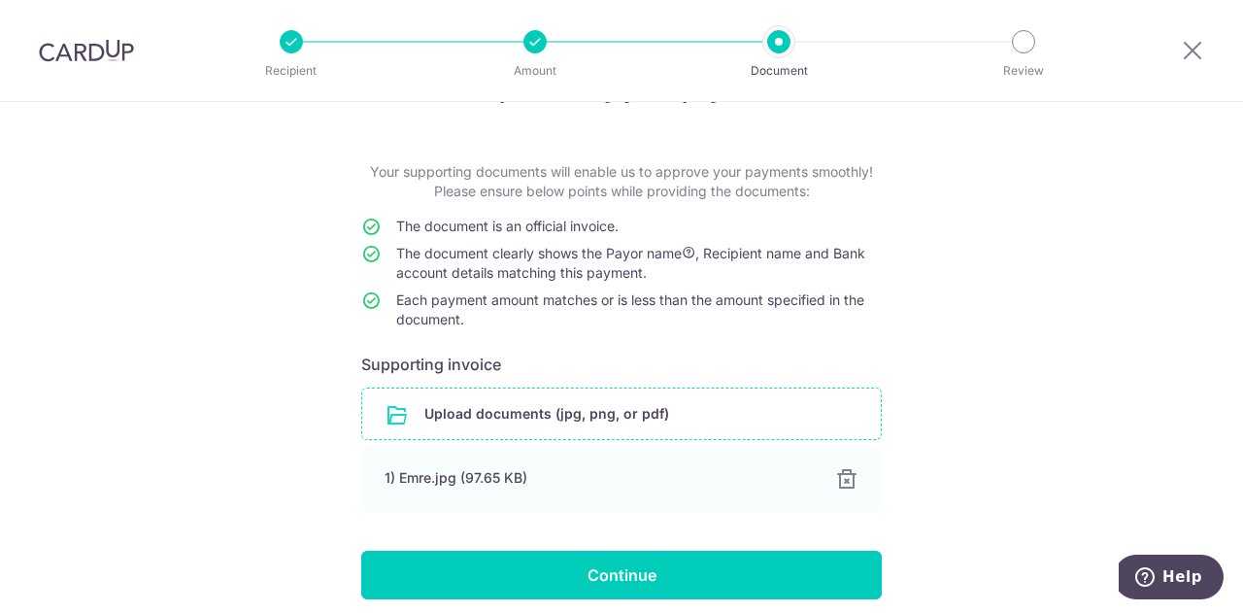
scroll to position [144, 0]
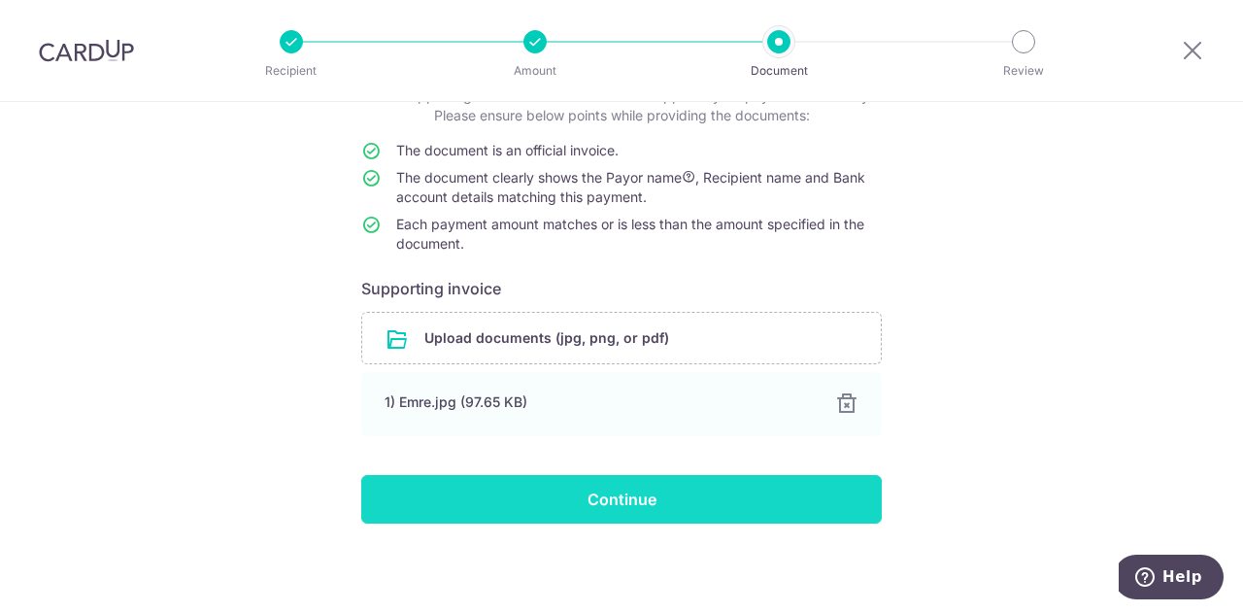
click at [702, 495] on input "Continue" at bounding box center [621, 499] width 521 height 49
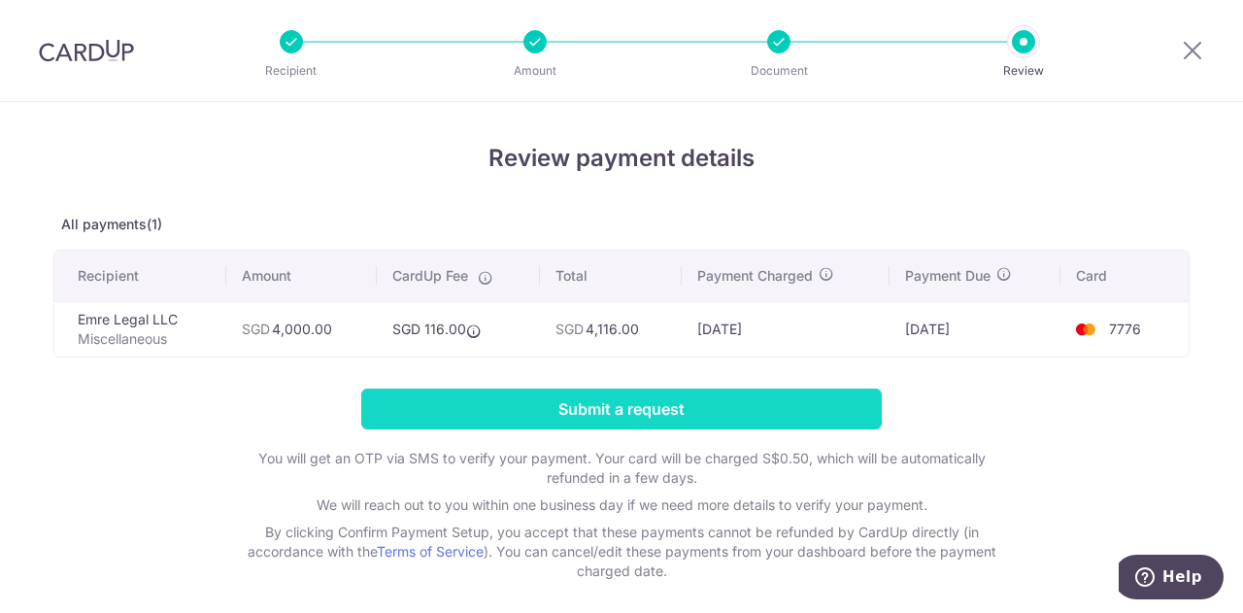
click at [714, 399] on input "Submit a request" at bounding box center [621, 409] width 521 height 41
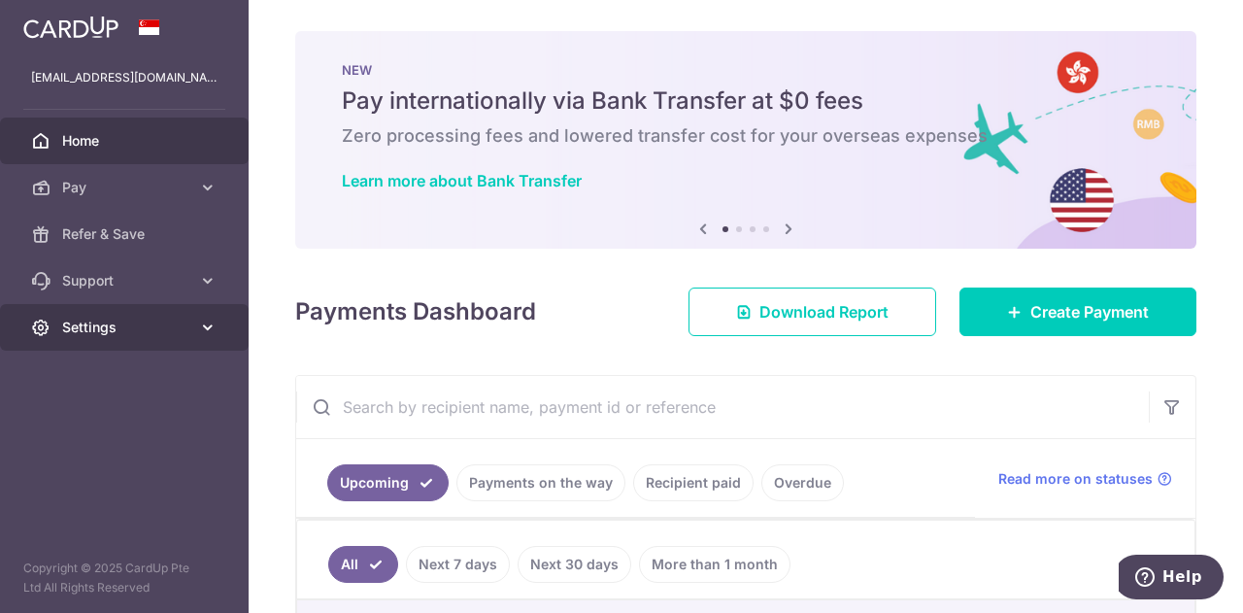
click at [221, 323] on link "Settings" at bounding box center [124, 327] width 249 height 47
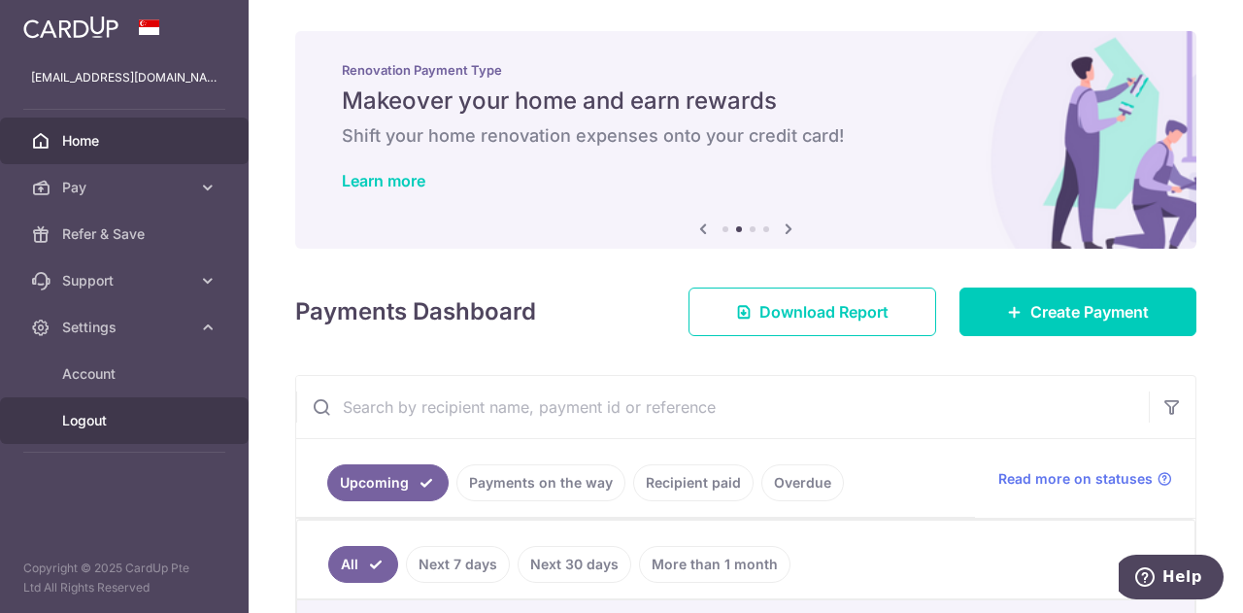
click at [92, 408] on link "Logout" at bounding box center [124, 420] width 249 height 47
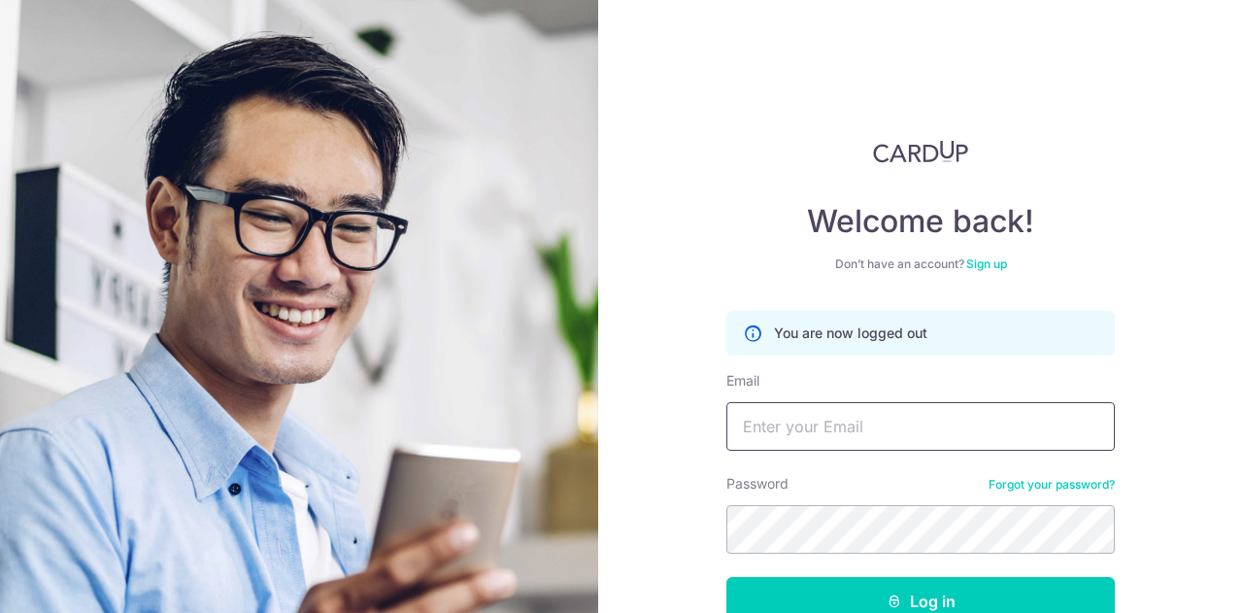
click at [793, 438] on input "Email" at bounding box center [921, 426] width 389 height 49
type input "[EMAIL_ADDRESS][DOMAIN_NAME]"
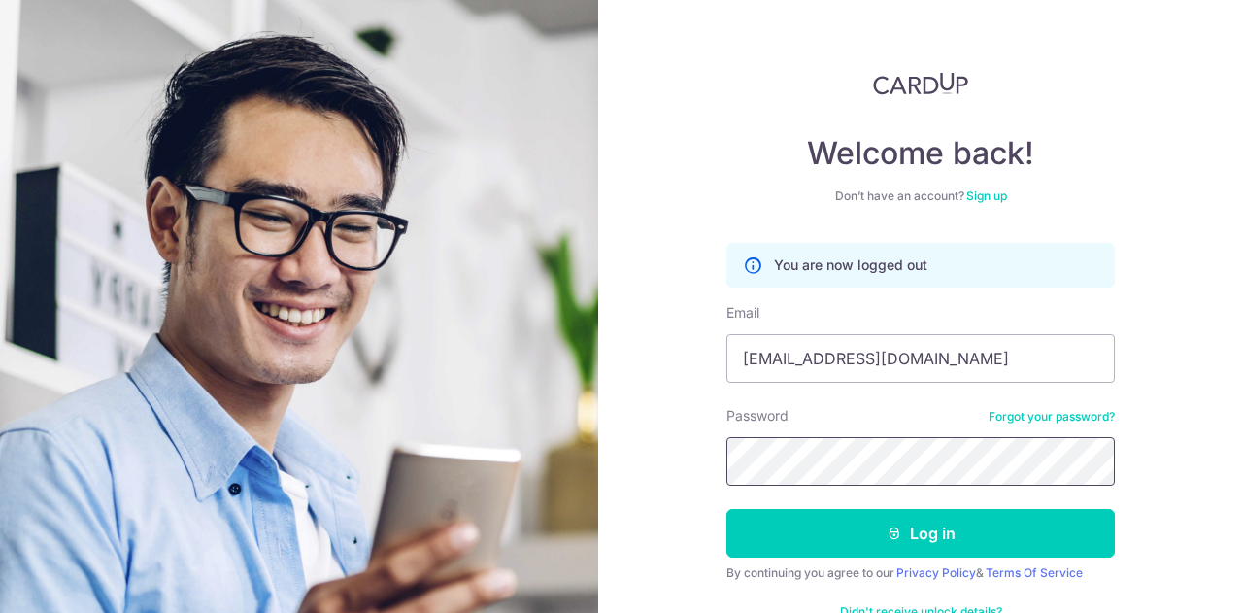
scroll to position [97, 0]
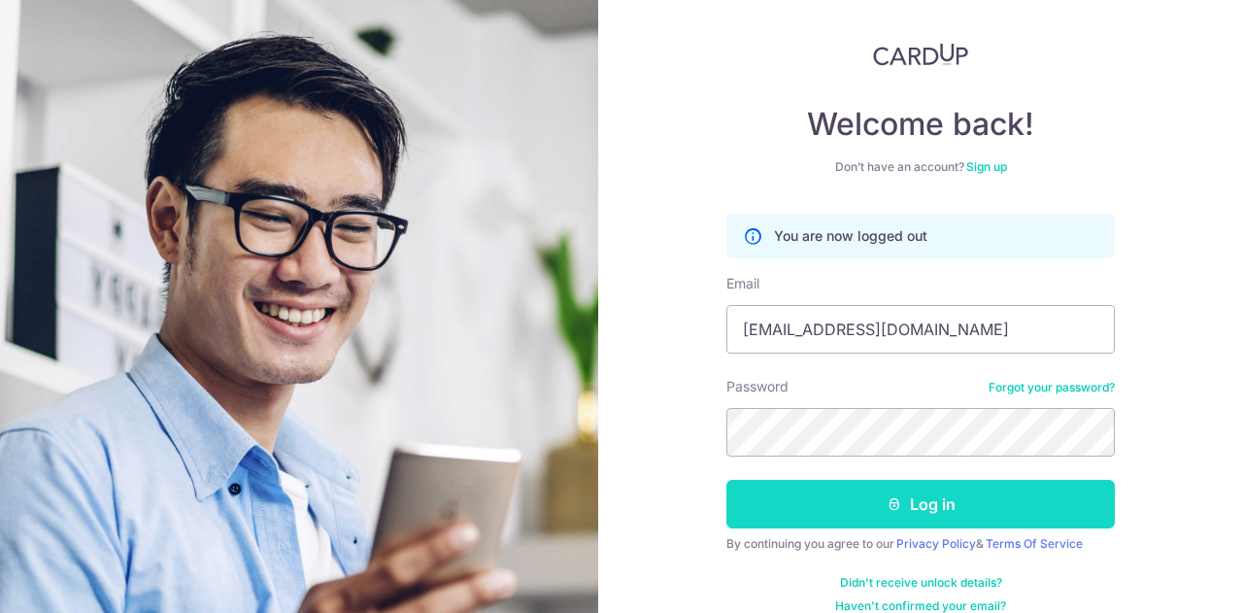
click at [948, 508] on button "Log in" at bounding box center [921, 504] width 389 height 49
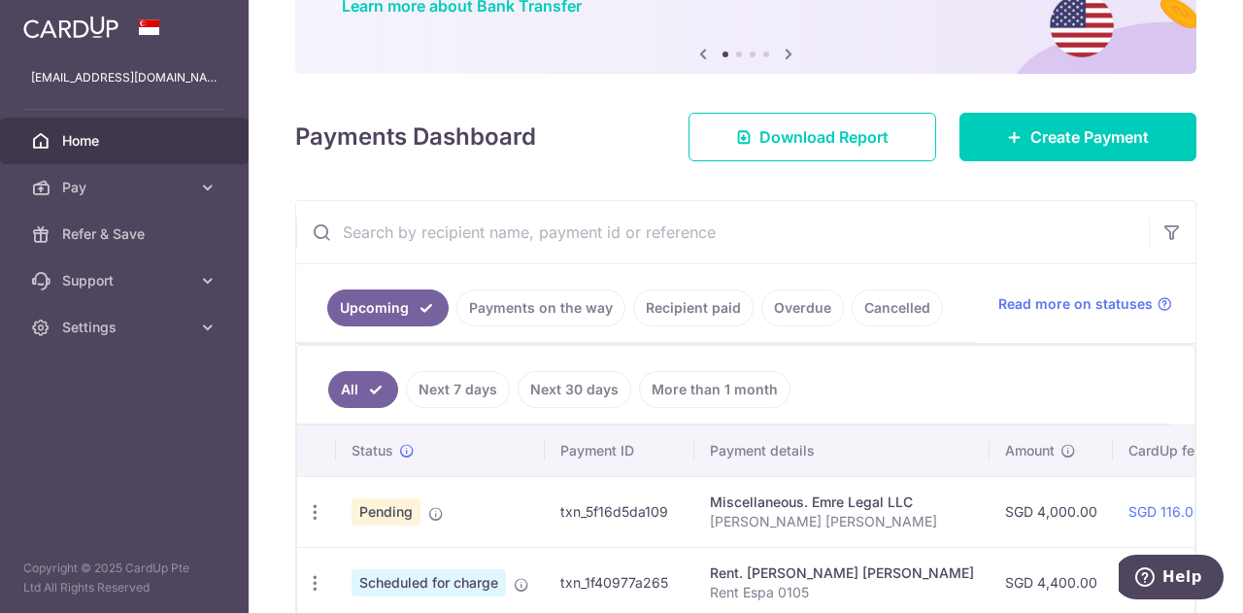
scroll to position [194, 0]
